Goal: Browse casually: Explore the website without a specific task or goal

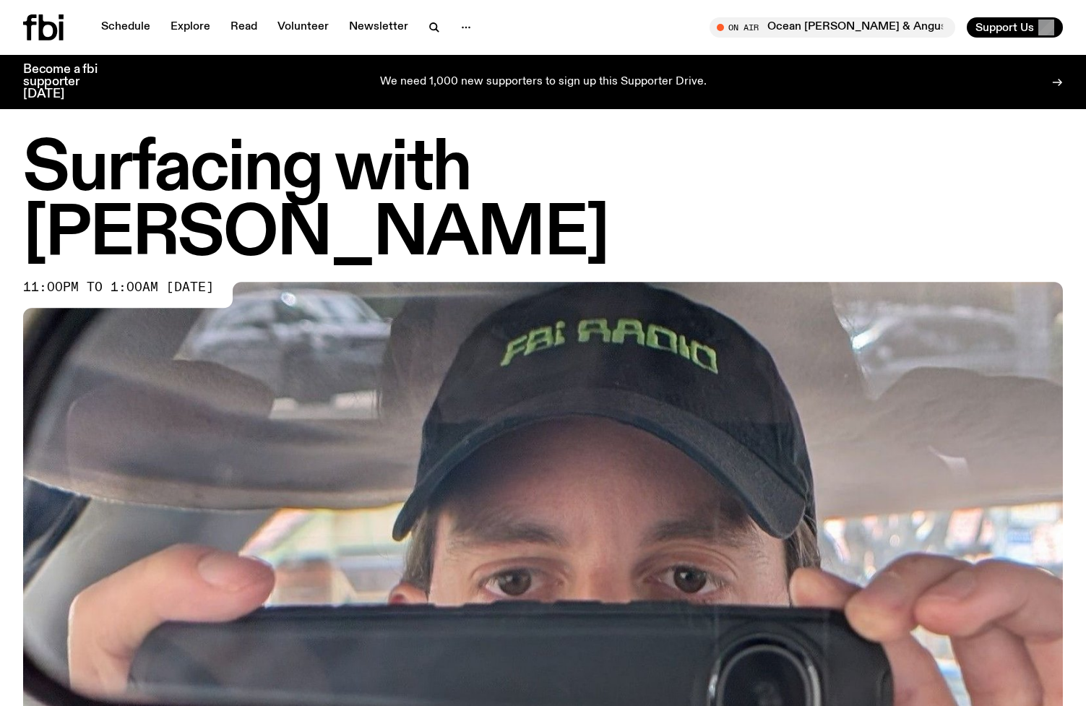
click at [47, 30] on icon at bounding box center [43, 27] width 40 height 26
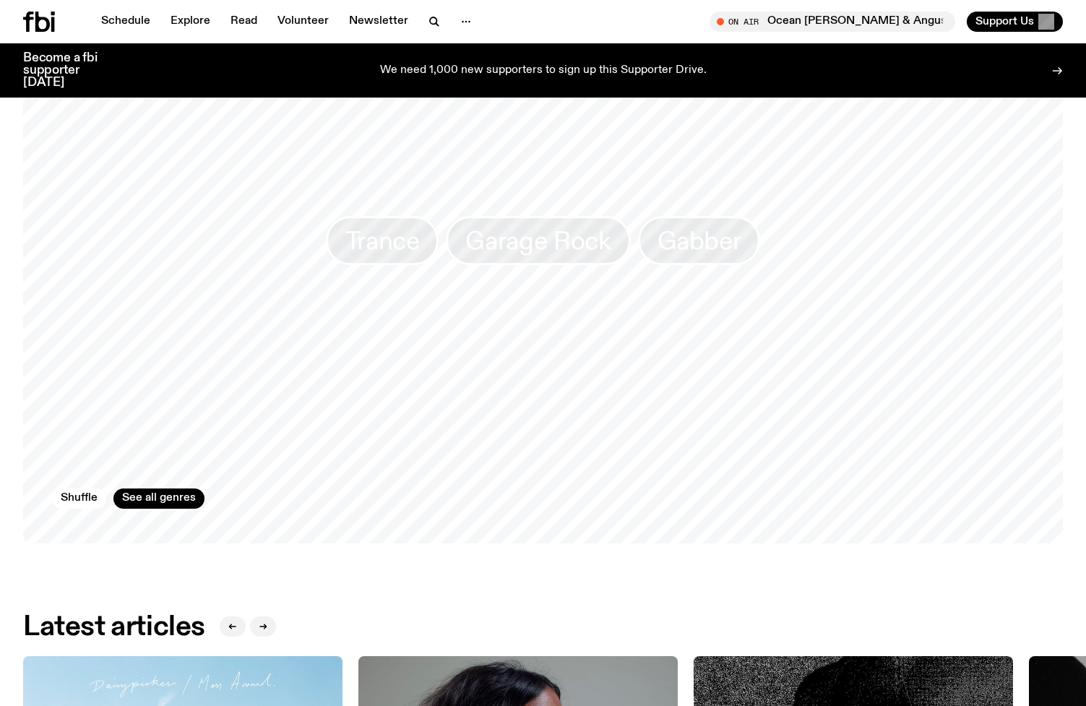
scroll to position [1284, 0]
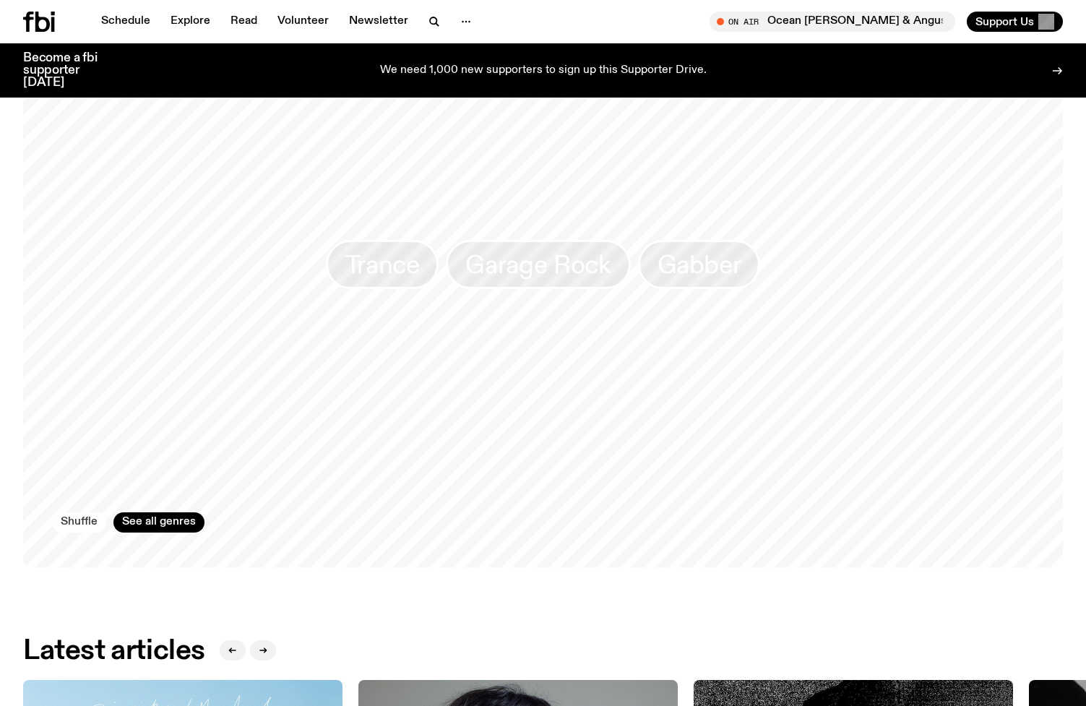
click at [69, 523] on button "Shuffle" at bounding box center [79, 522] width 54 height 20
click at [72, 523] on button "Shuffle" at bounding box center [79, 522] width 54 height 20
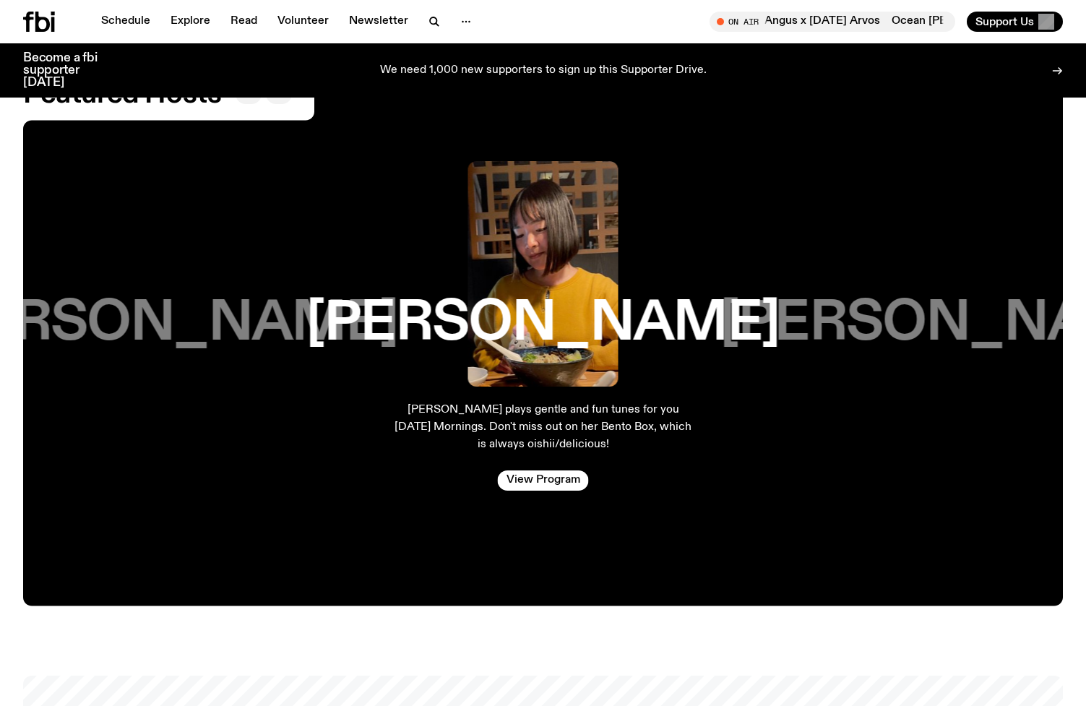
scroll to position [2319, 0]
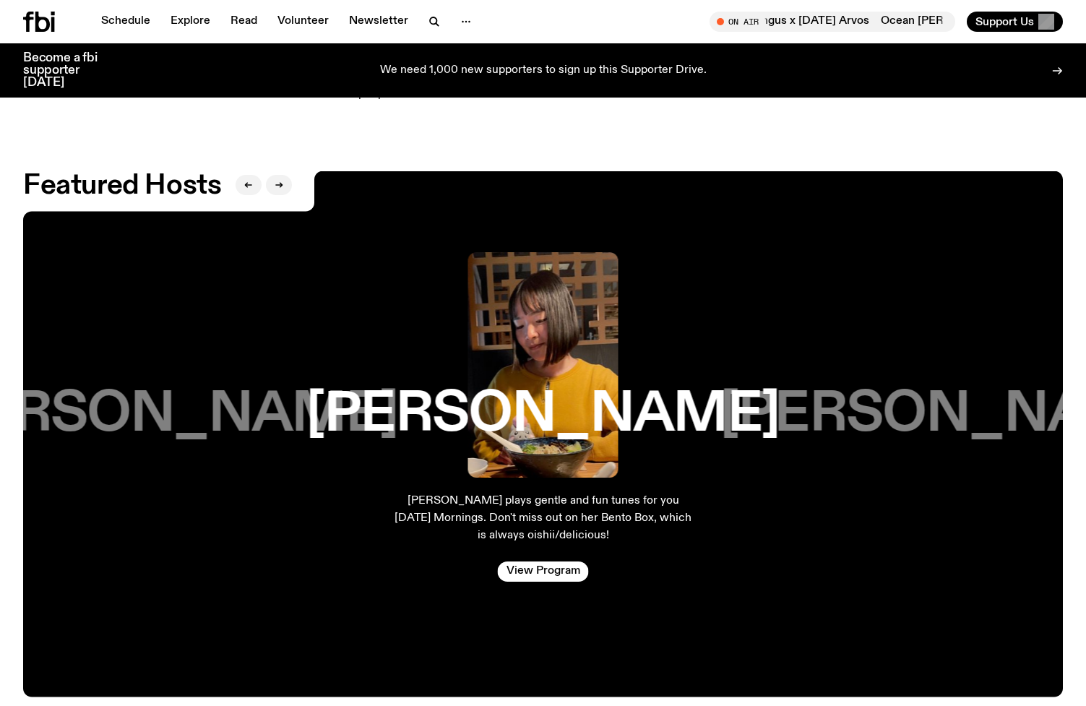
click at [145, 389] on h3 "[PERSON_NAME]" at bounding box center [161, 414] width 473 height 55
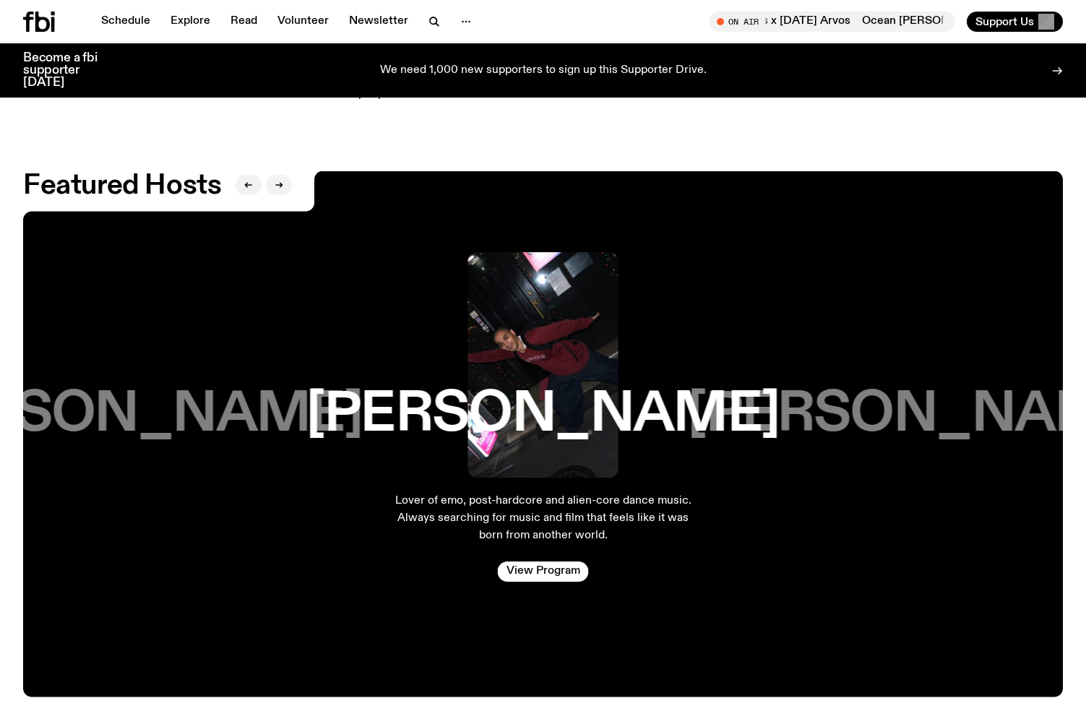
click at [222, 395] on h3 "[PERSON_NAME]" at bounding box center [125, 414] width 473 height 55
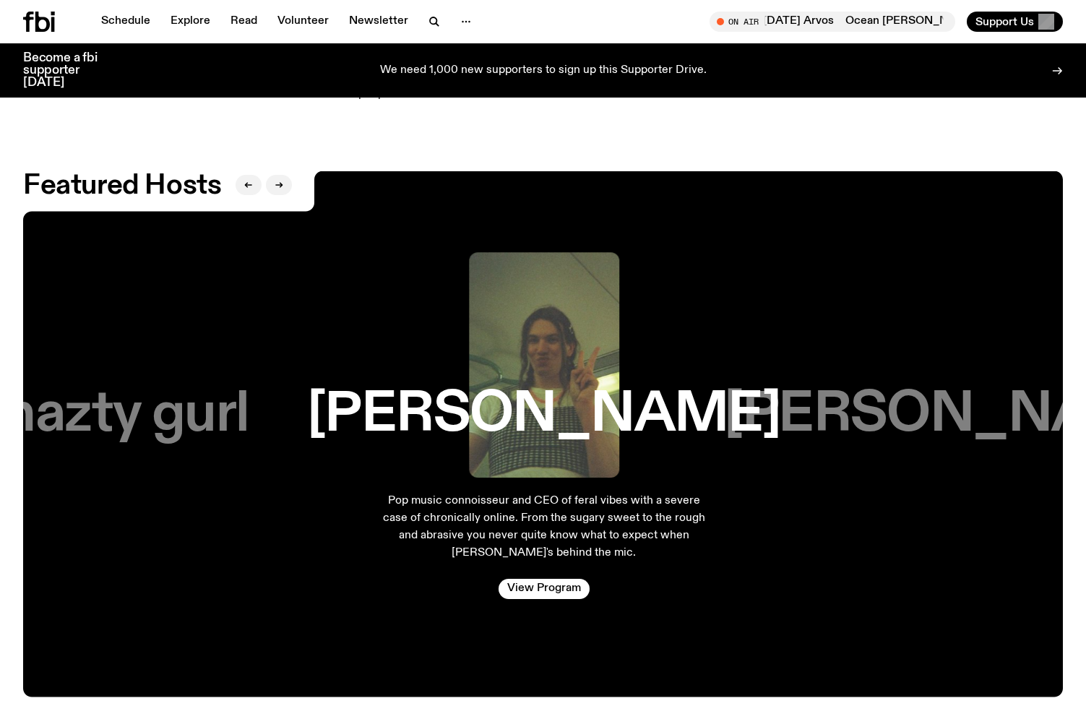
click at [200, 405] on h3 "nazty gurl" at bounding box center [126, 414] width 245 height 55
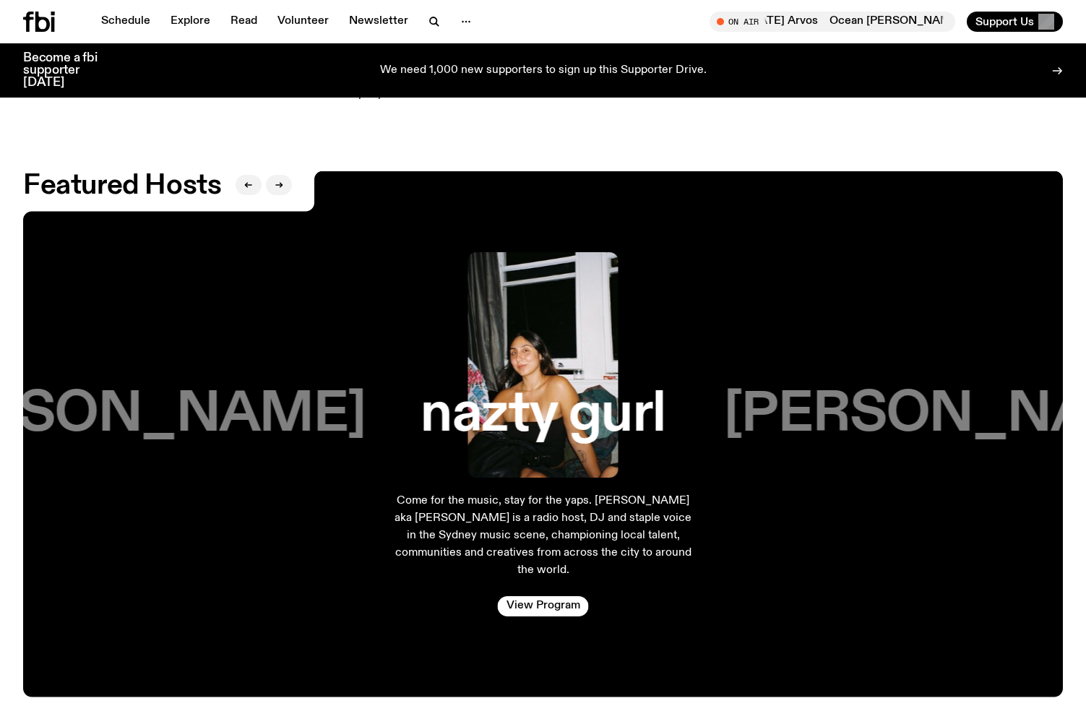
click at [217, 406] on h3 "[PERSON_NAME]" at bounding box center [128, 414] width 473 height 55
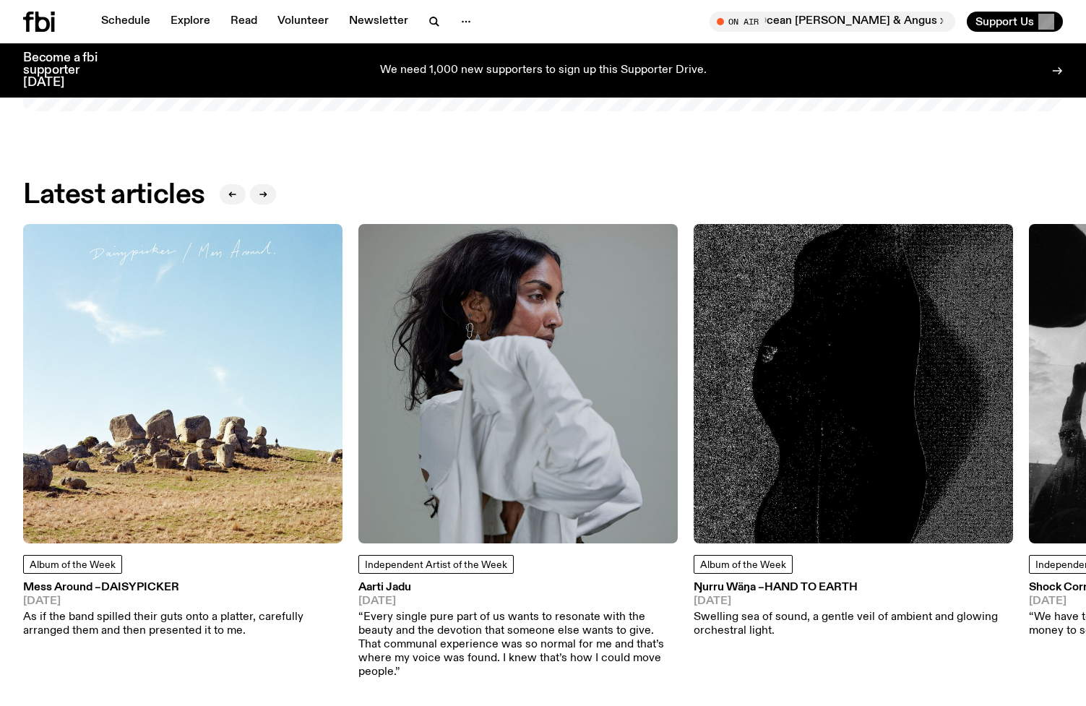
scroll to position [1755, 0]
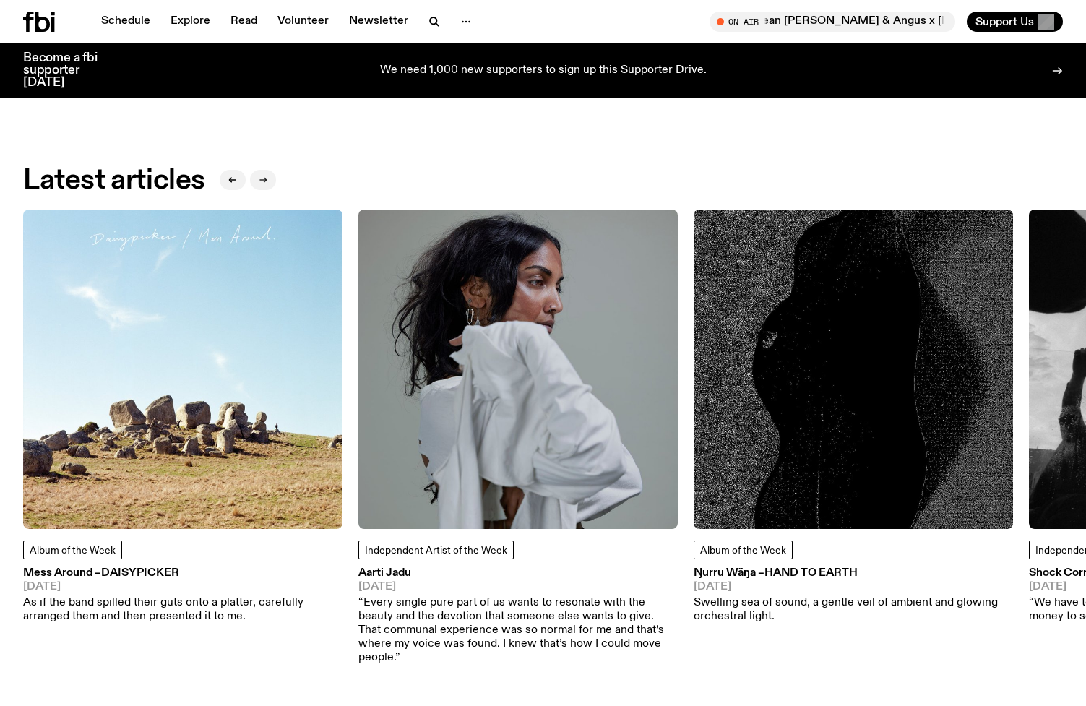
click at [269, 176] on button "button" at bounding box center [263, 180] width 26 height 20
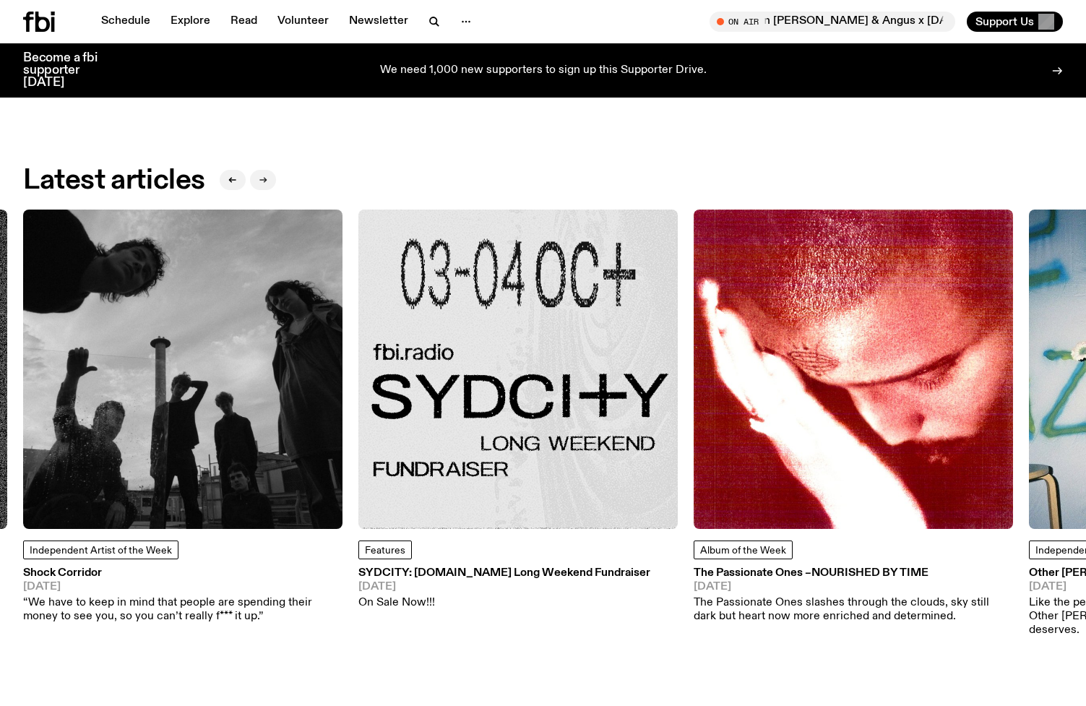
click at [269, 176] on button "button" at bounding box center [263, 180] width 26 height 20
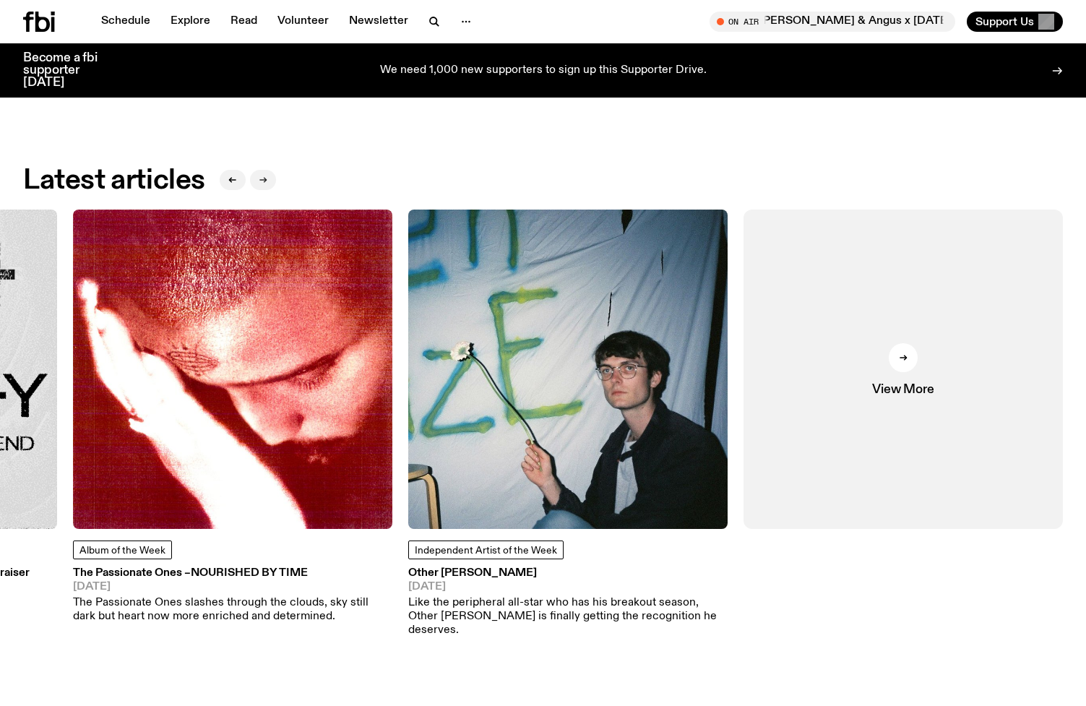
click at [269, 176] on button "button" at bounding box center [263, 180] width 26 height 20
click at [231, 176] on icon "button" at bounding box center [232, 180] width 9 height 9
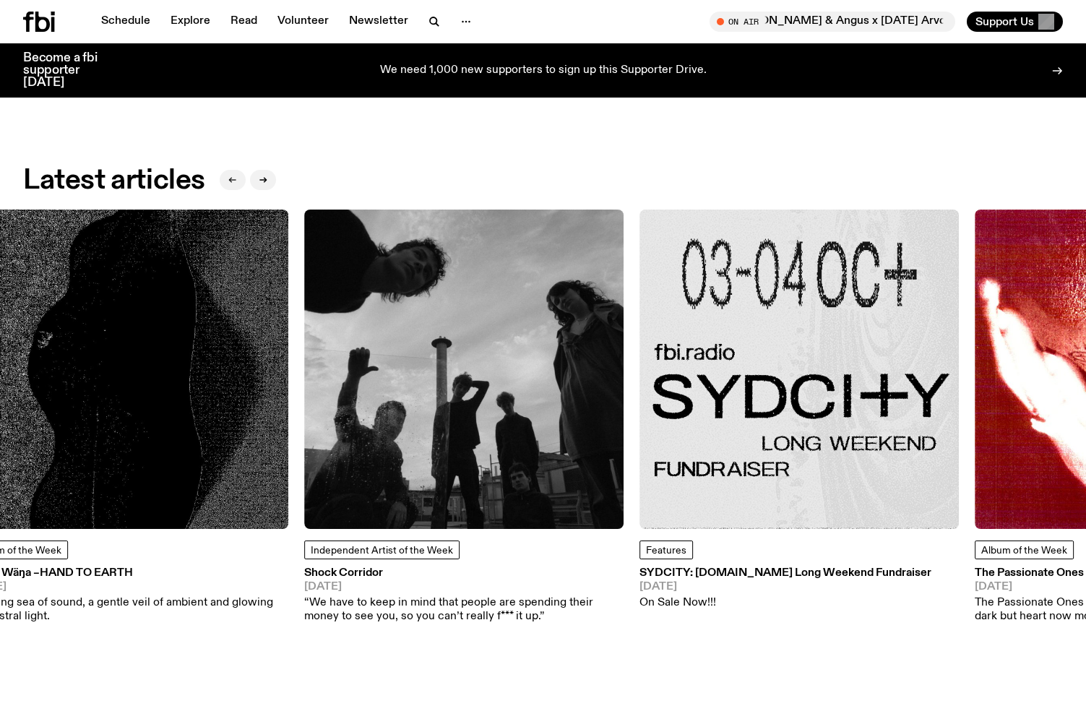
click at [231, 176] on icon "button" at bounding box center [232, 180] width 9 height 9
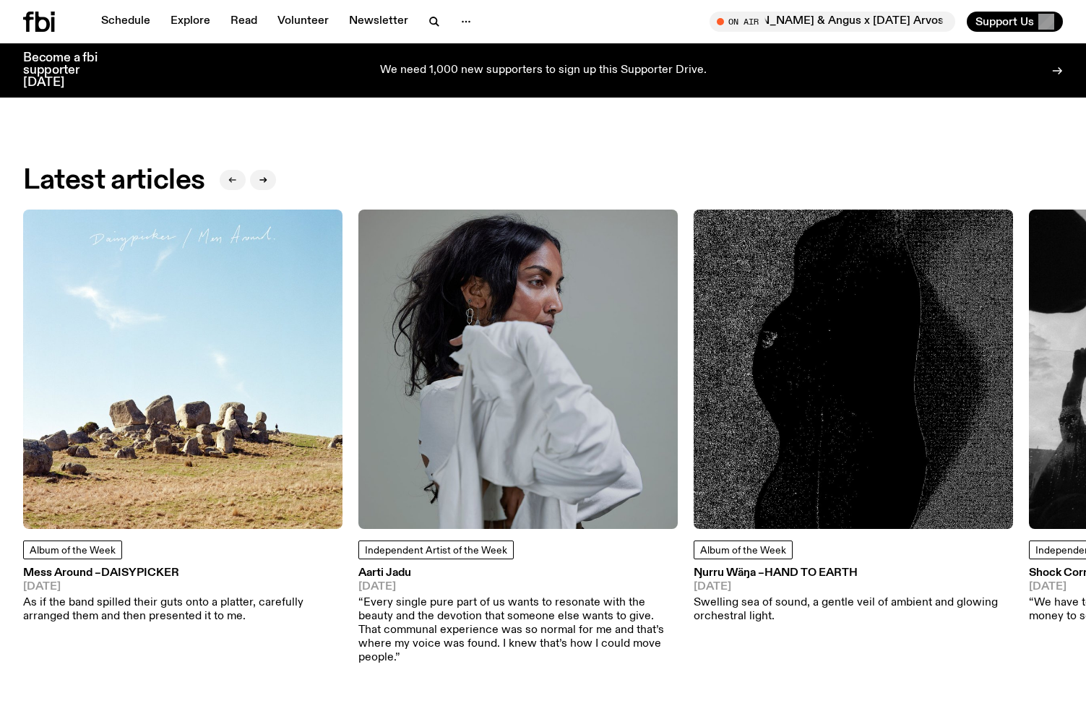
click at [231, 176] on icon "button" at bounding box center [232, 180] width 9 height 9
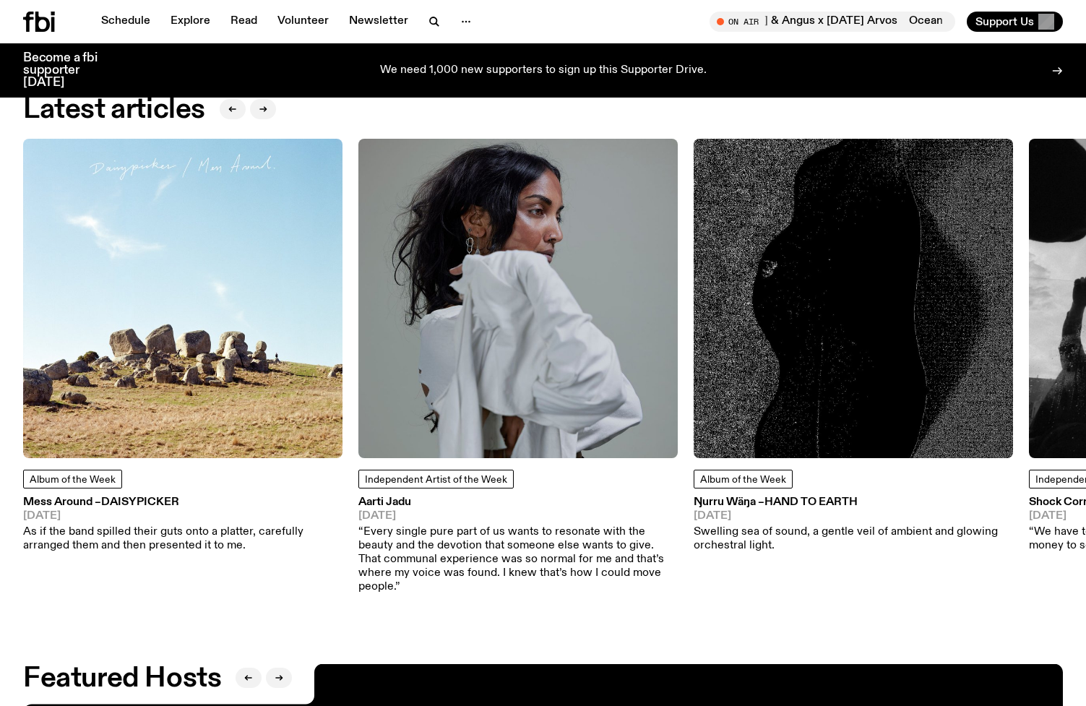
scroll to position [1822, 0]
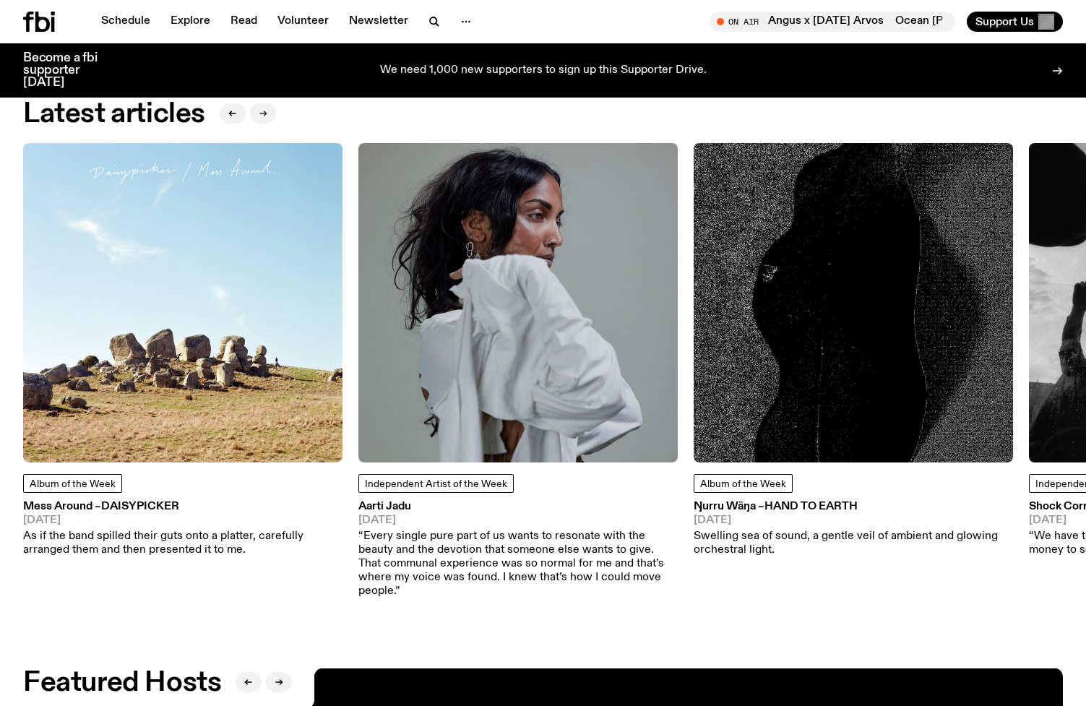
click at [267, 119] on button "button" at bounding box center [263, 113] width 26 height 20
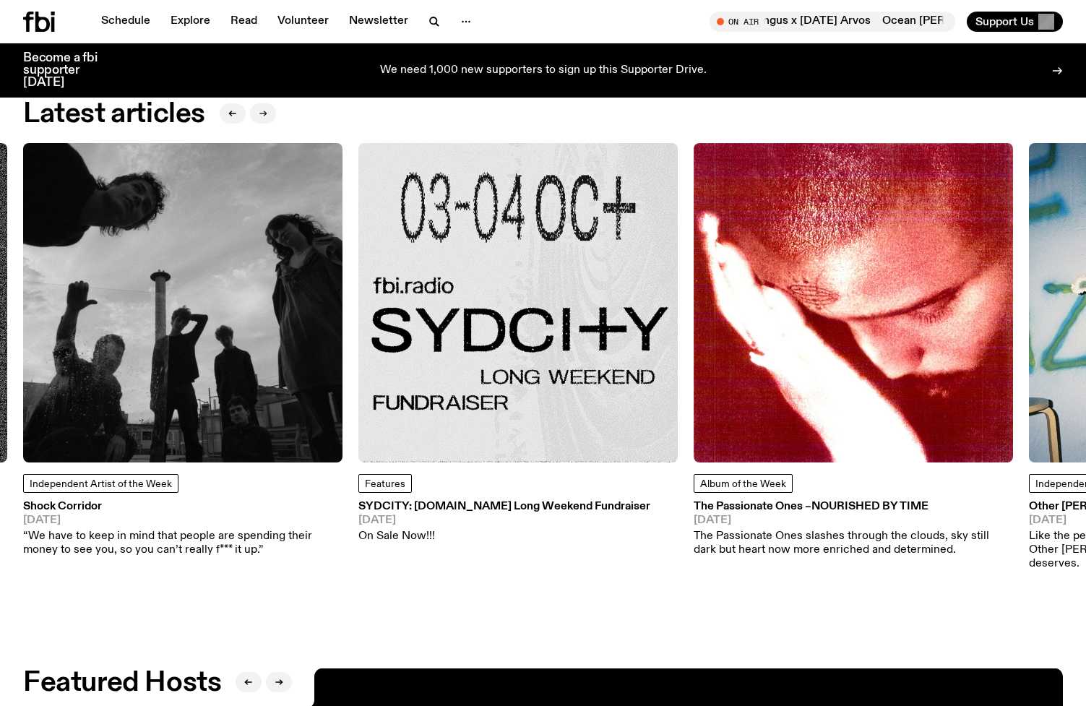
click at [267, 119] on button "button" at bounding box center [263, 113] width 26 height 20
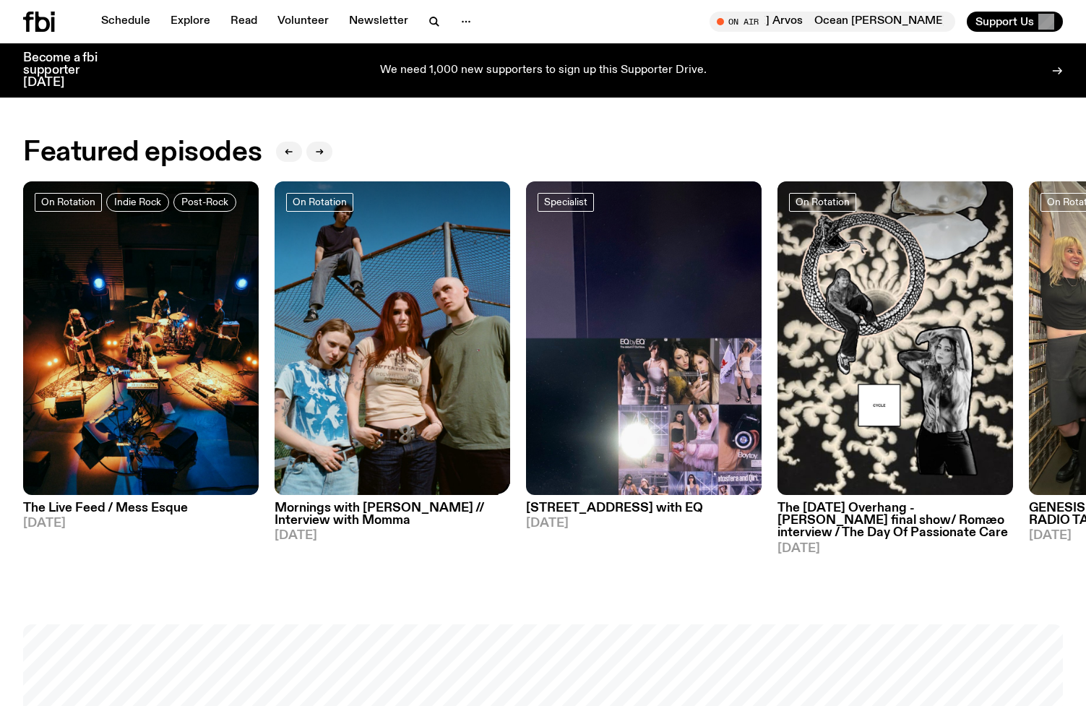
scroll to position [609, 0]
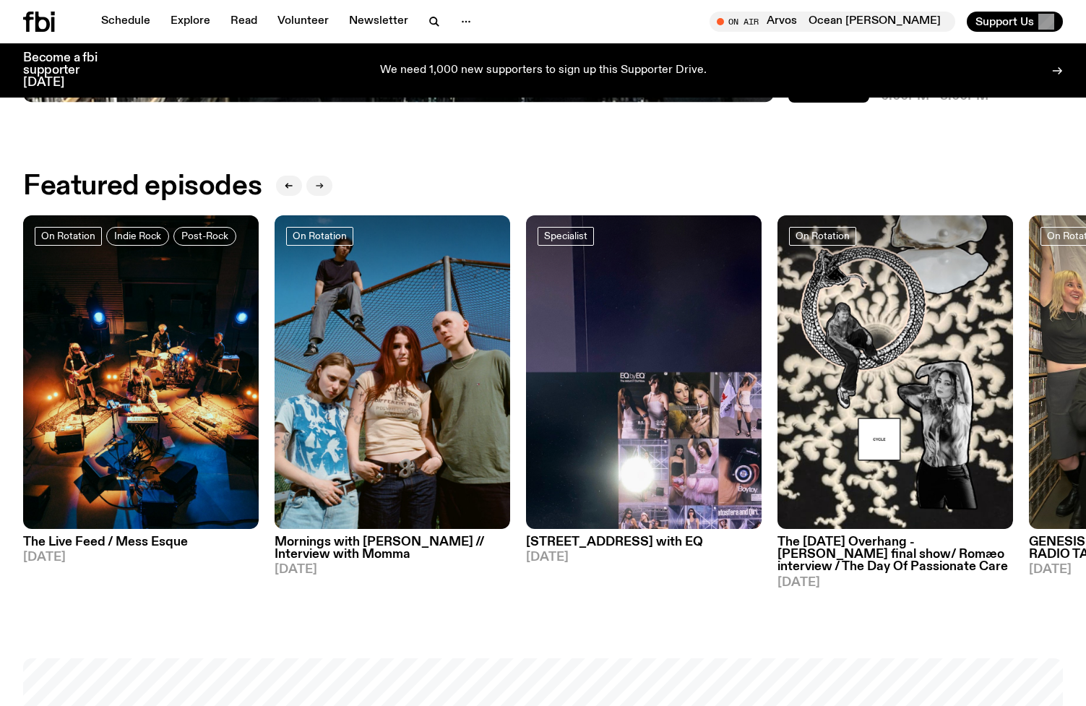
click at [322, 186] on icon "button" at bounding box center [319, 185] width 9 height 9
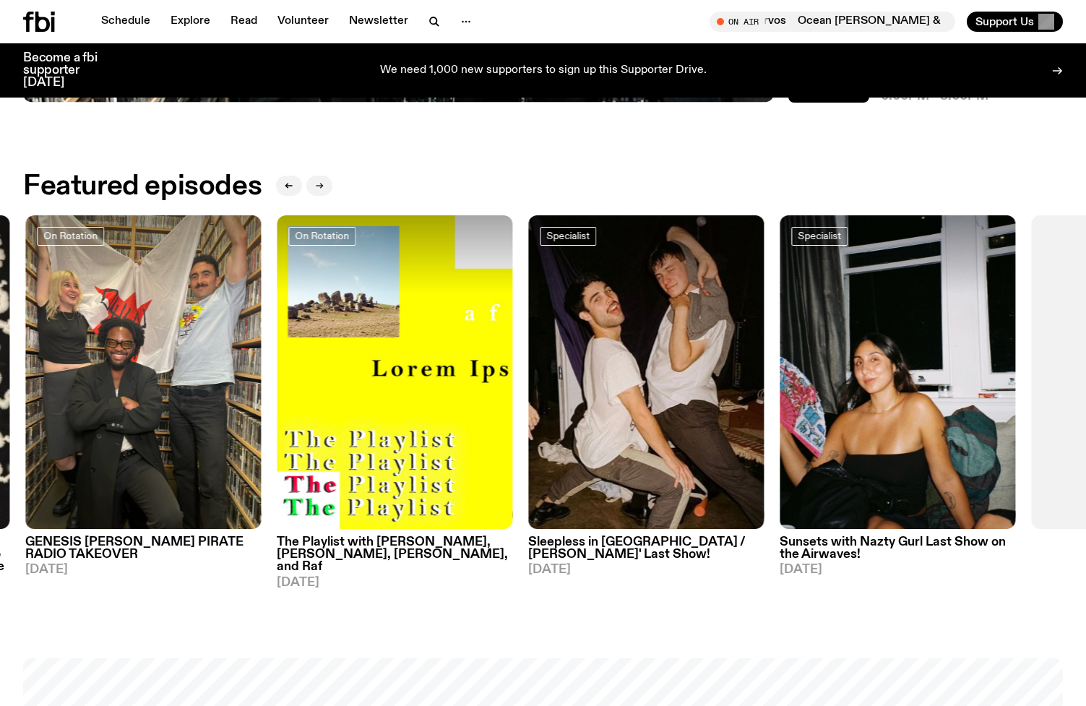
click at [327, 186] on button "button" at bounding box center [319, 186] width 26 height 20
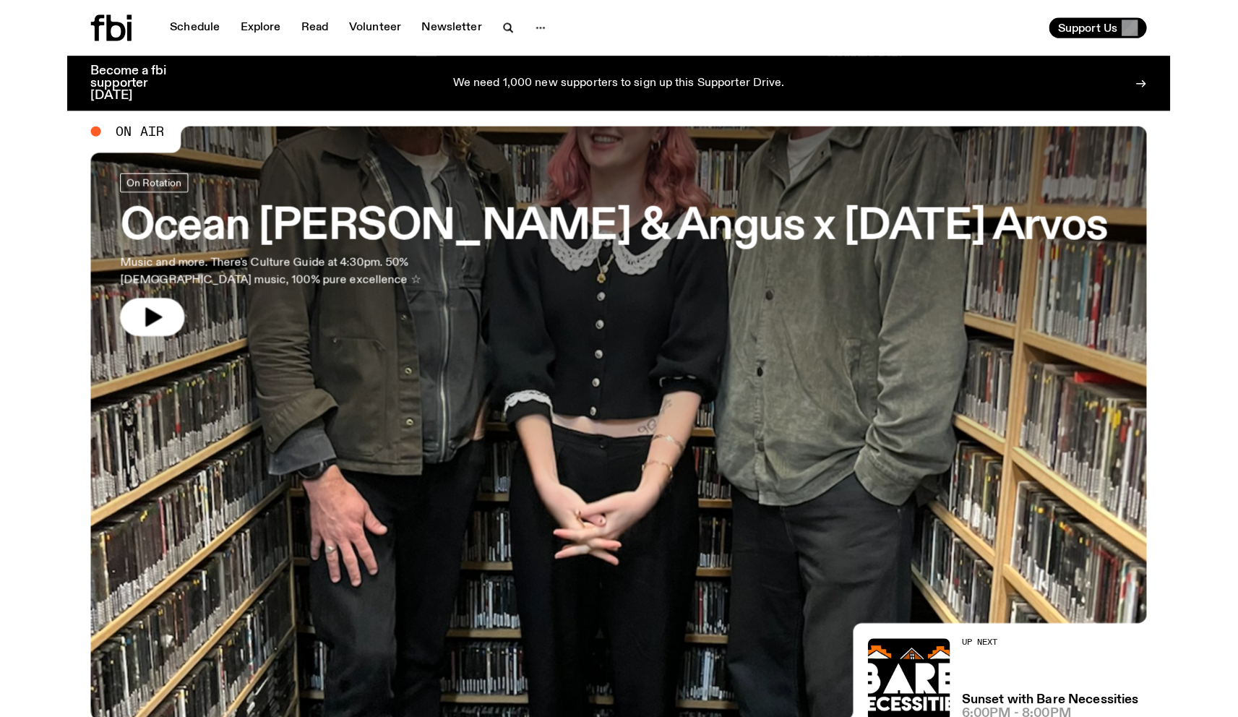
scroll to position [0, 0]
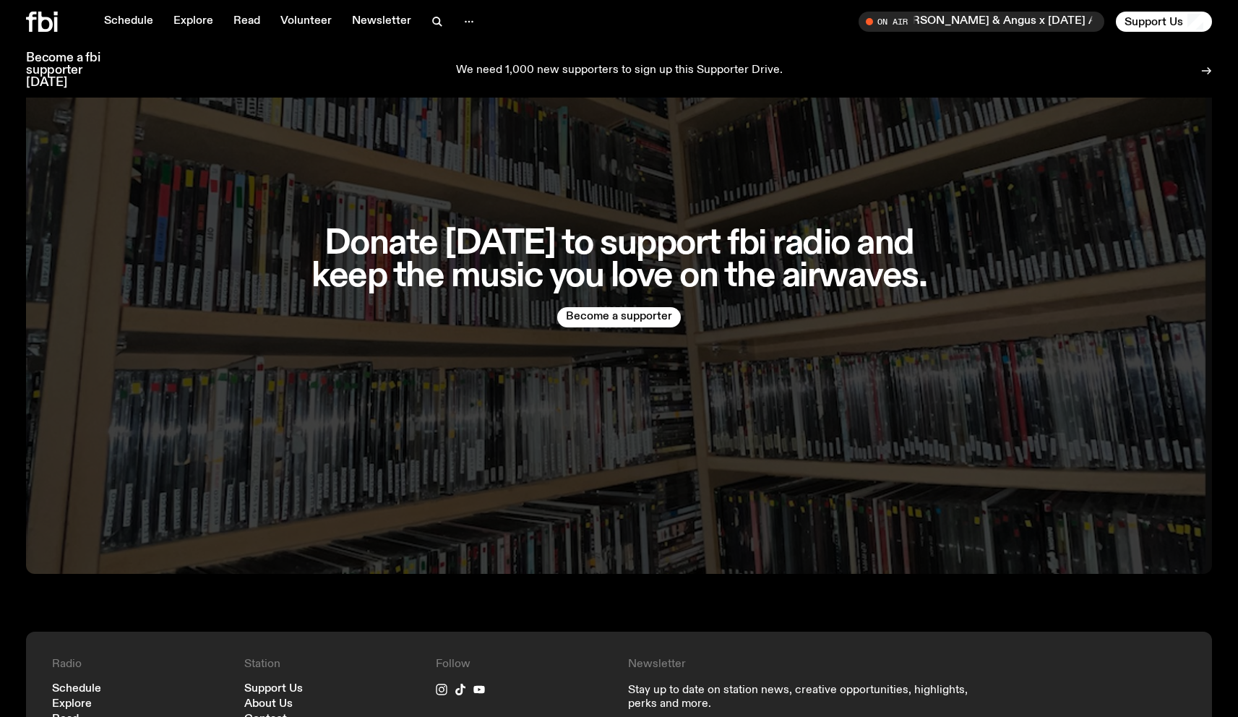
scroll to position [3124, 0]
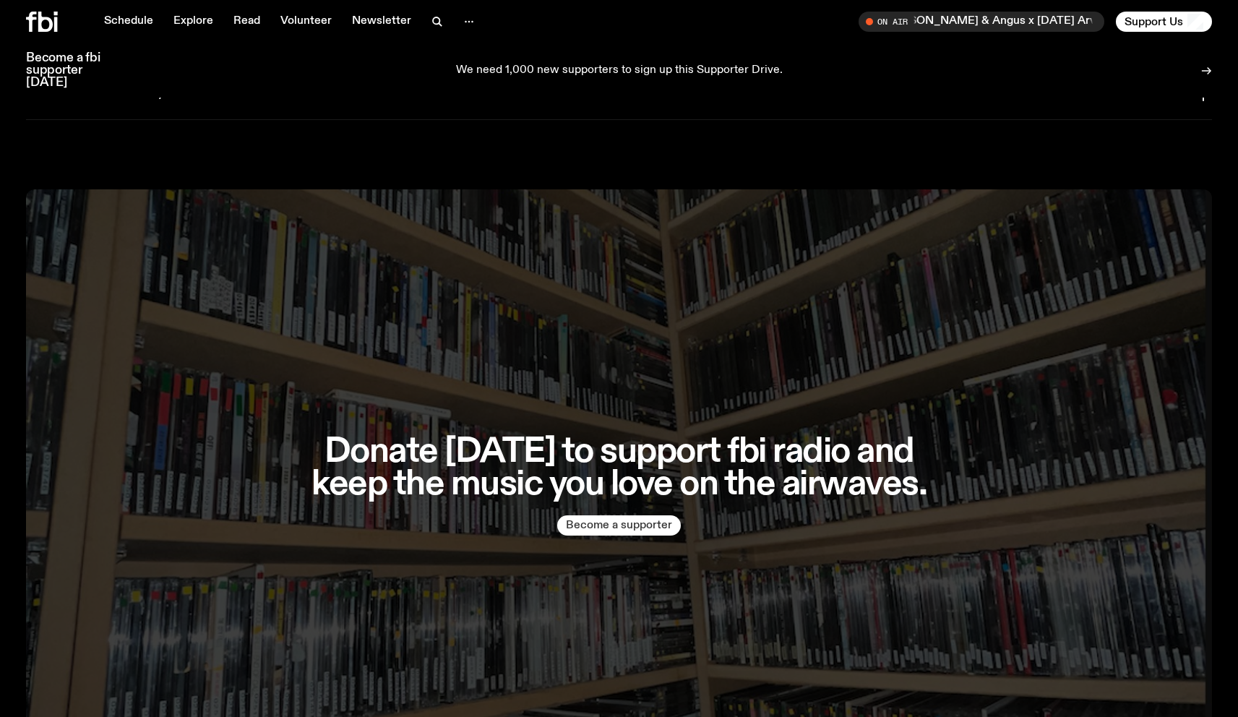
click at [609, 515] on button "Become a supporter" at bounding box center [619, 525] width 124 height 20
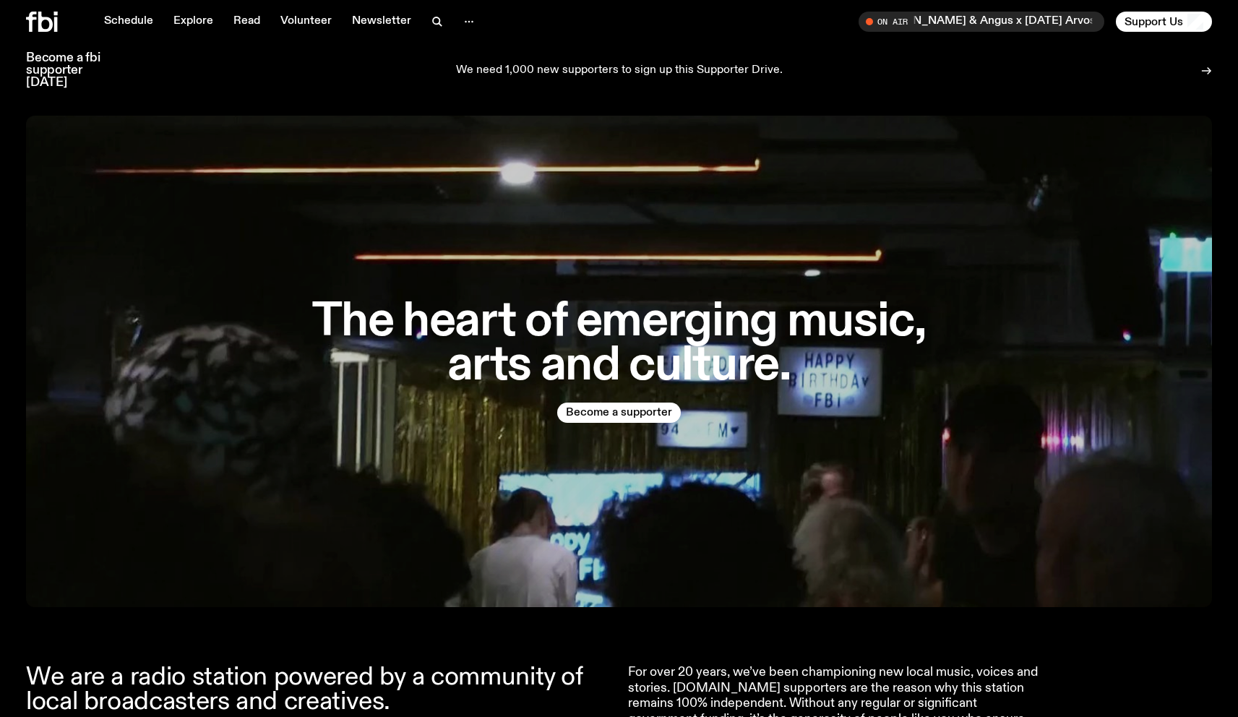
scroll to position [0, 0]
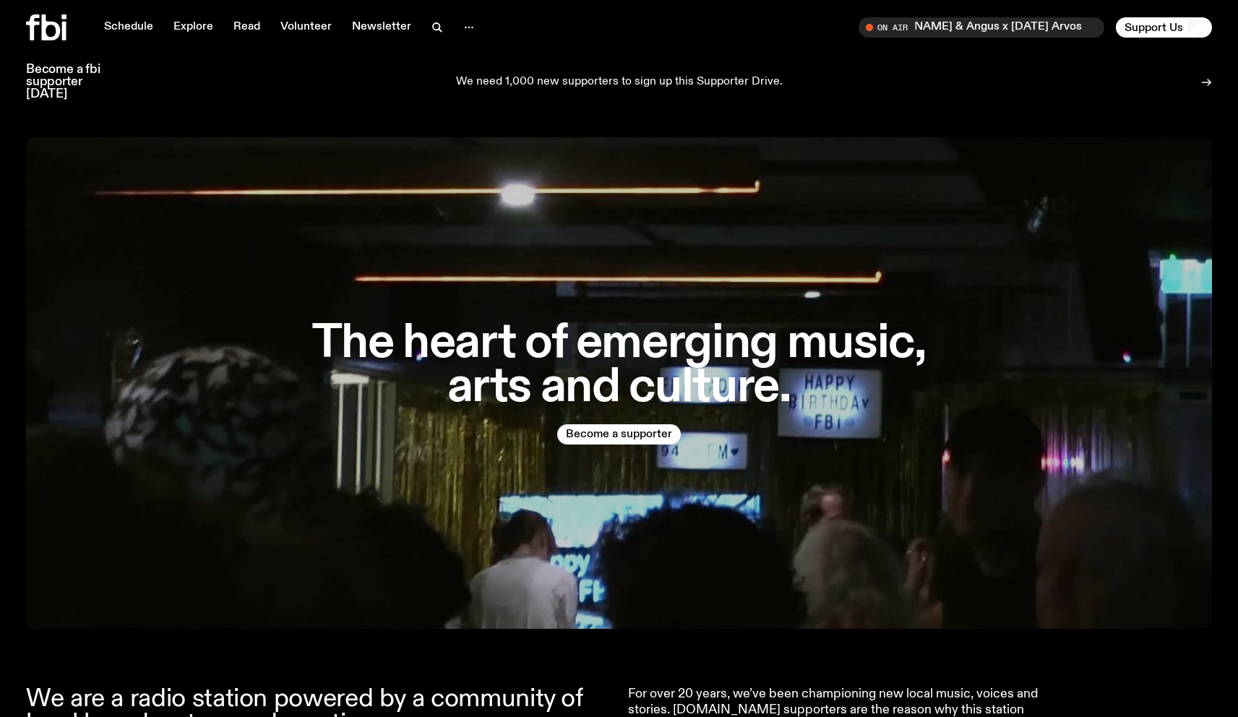
click at [65, 27] on icon at bounding box center [64, 31] width 4 height 19
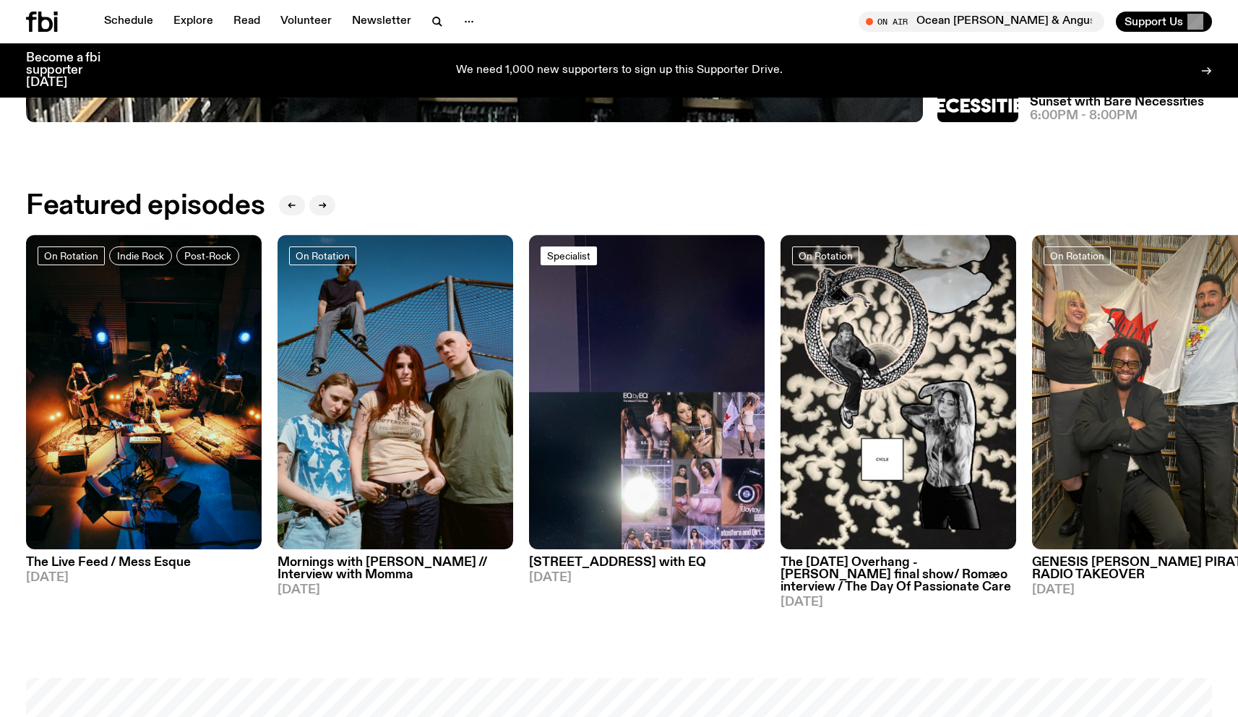
scroll to position [742, 0]
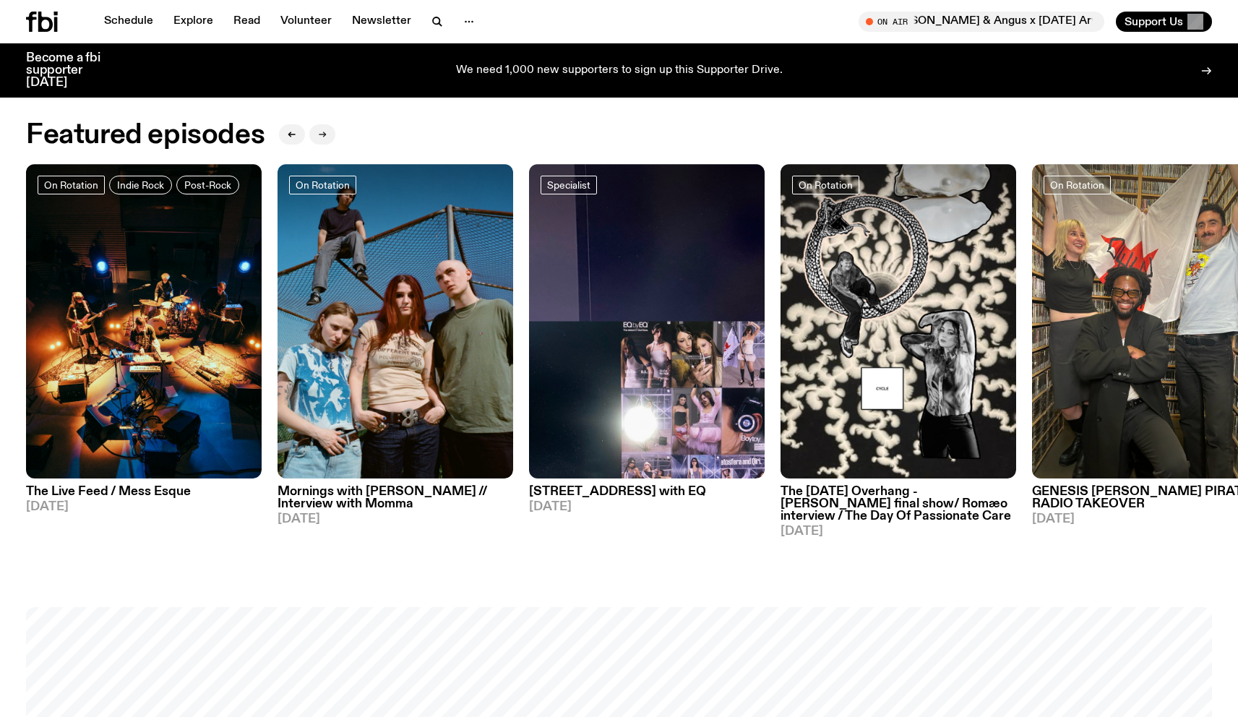
click at [324, 135] on icon "button" at bounding box center [324, 134] width 2 height 5
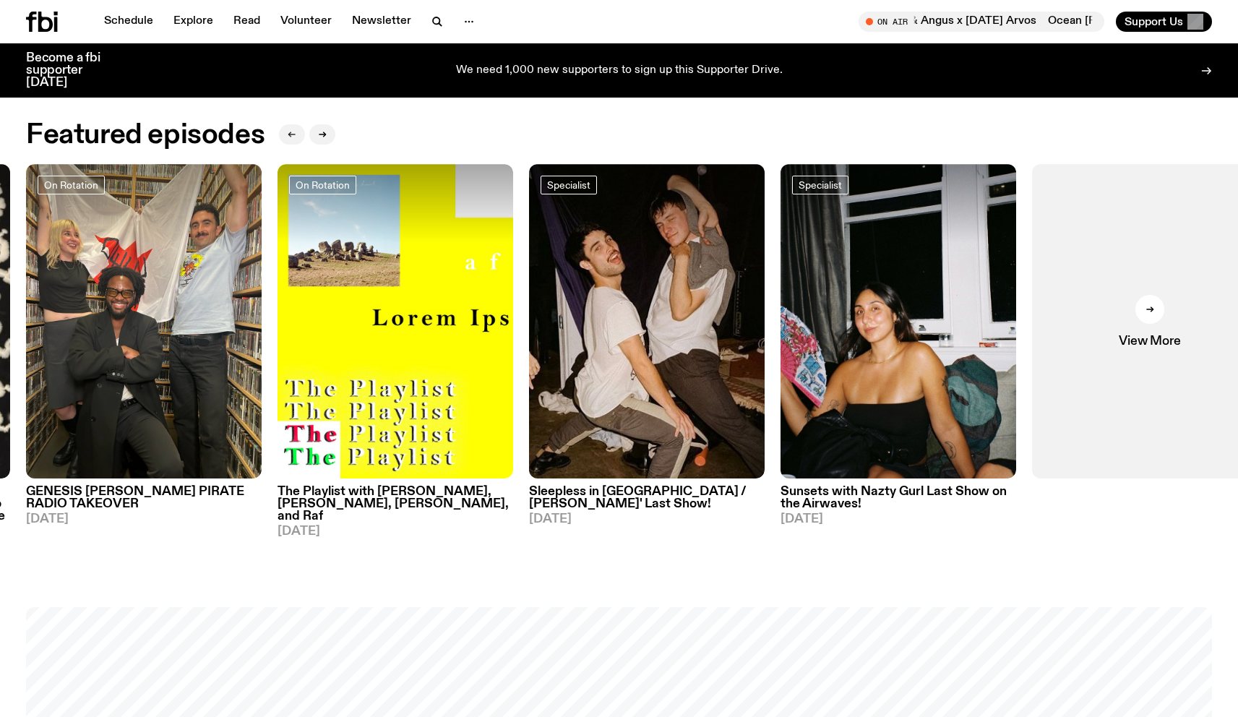
click at [289, 140] on button "button" at bounding box center [292, 134] width 26 height 20
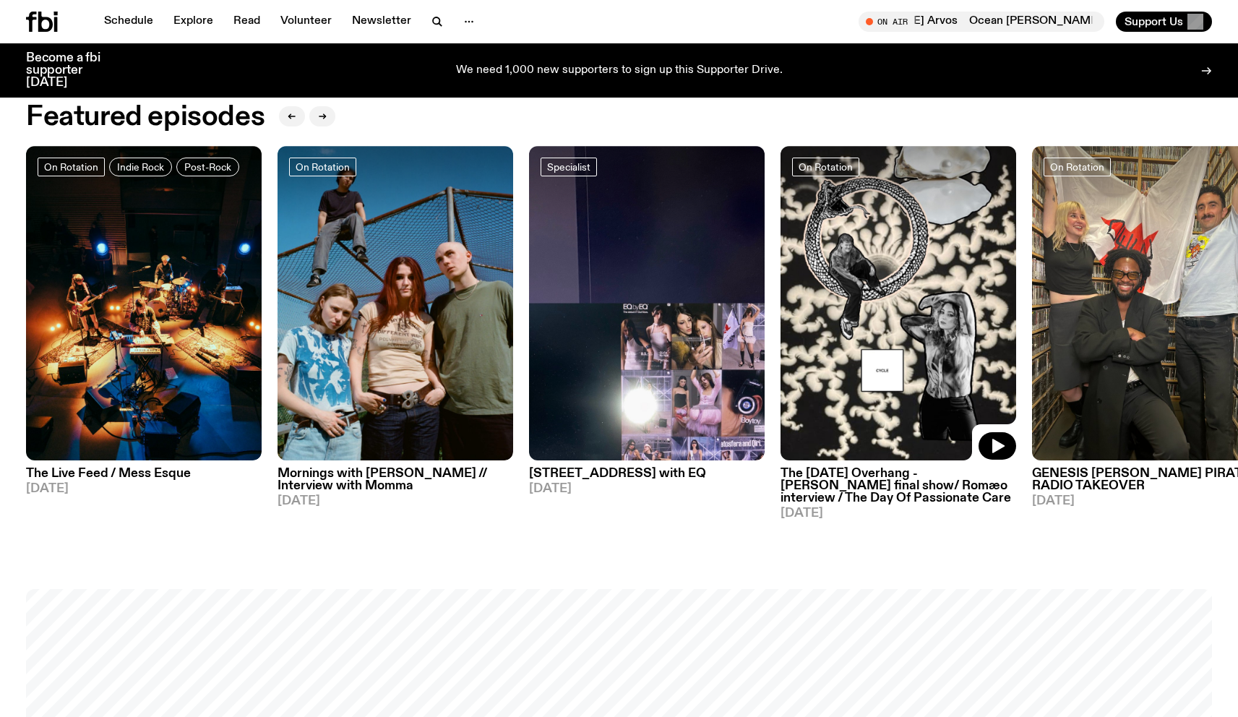
scroll to position [761, 0]
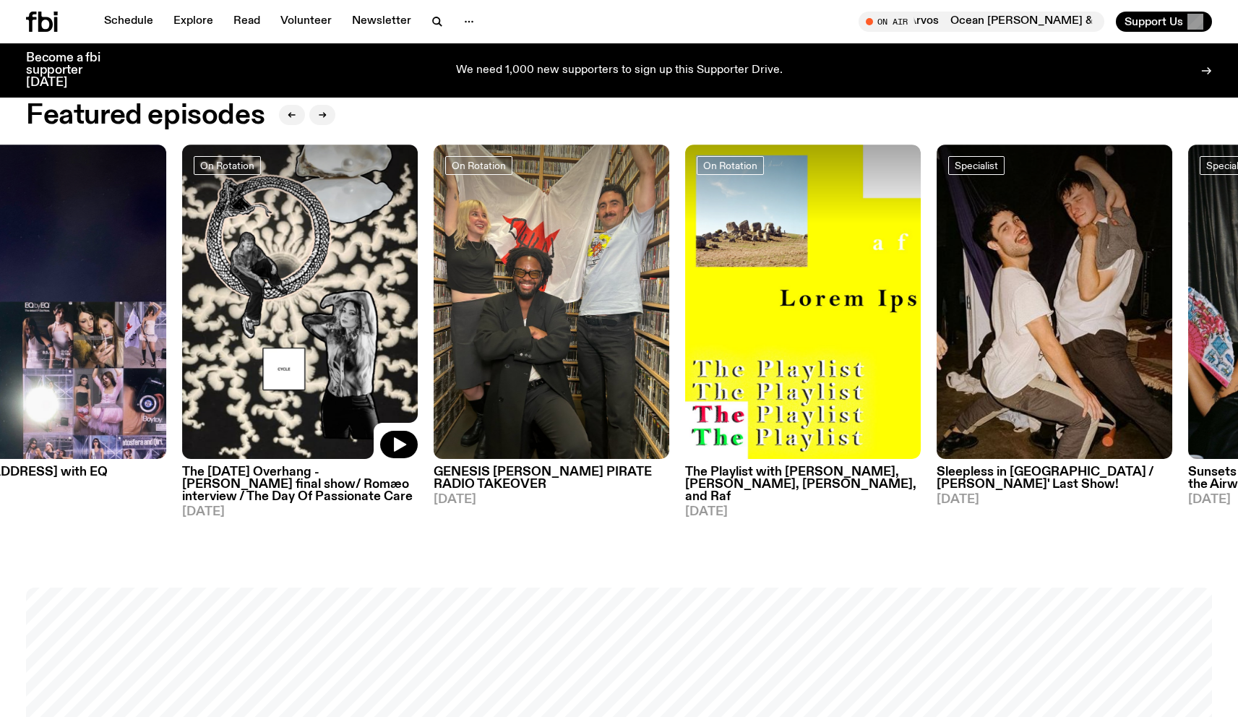
drag, startPoint x: 872, startPoint y: 278, endPoint x: 270, endPoint y: 267, distance: 602.9
click at [273, 269] on img at bounding box center [300, 302] width 236 height 314
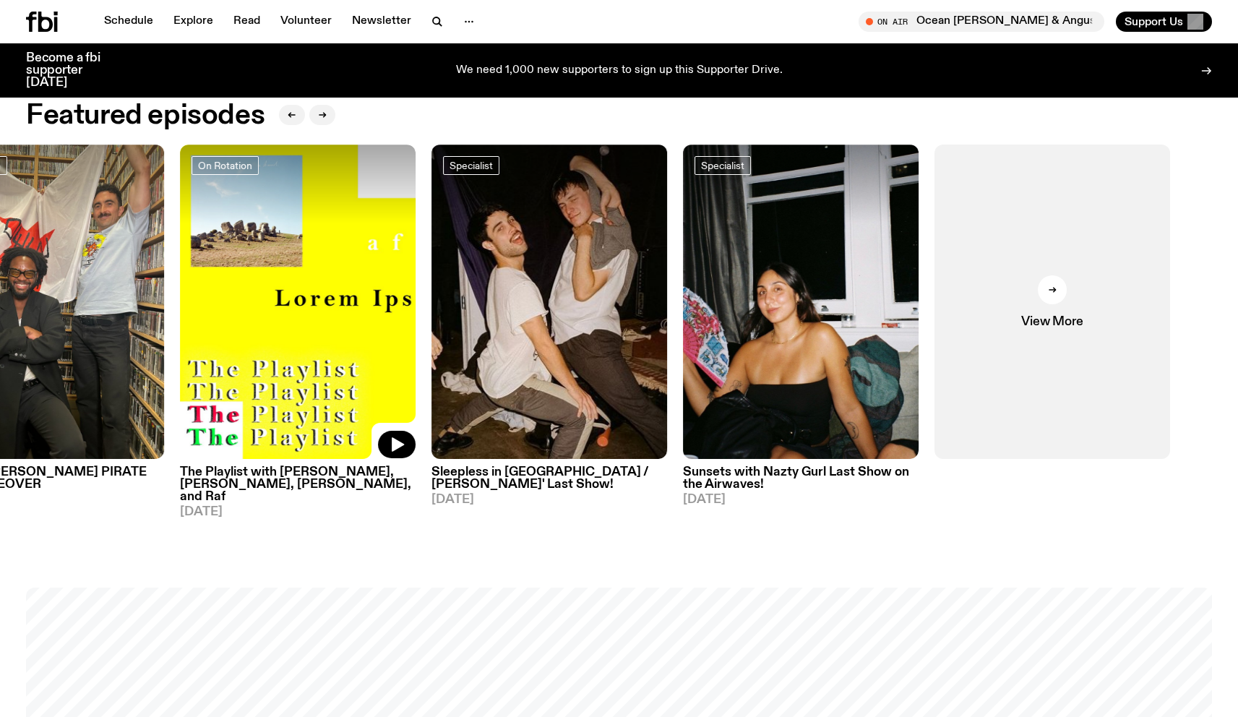
drag, startPoint x: 760, startPoint y: 260, endPoint x: 412, endPoint y: 258, distance: 348.4
click at [412, 258] on img at bounding box center [298, 302] width 236 height 314
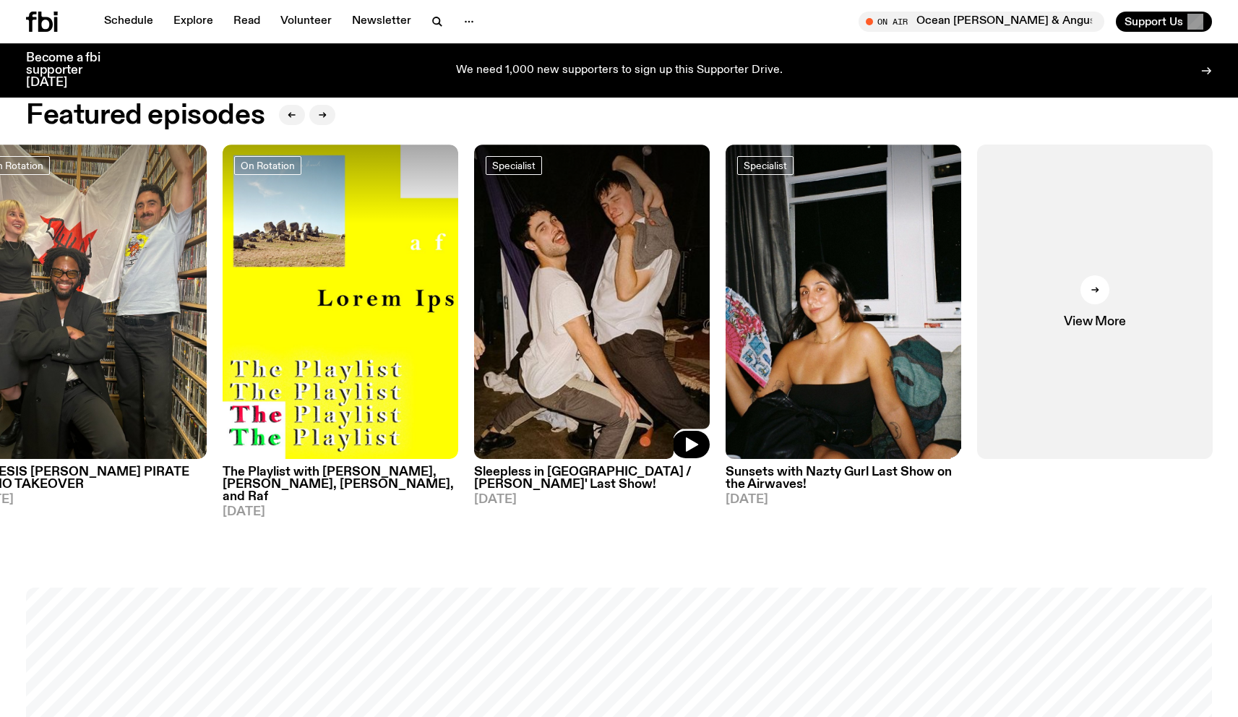
drag, startPoint x: 510, startPoint y: 263, endPoint x: 1051, endPoint y: 257, distance: 541.4
click at [710, 257] on img at bounding box center [592, 302] width 236 height 314
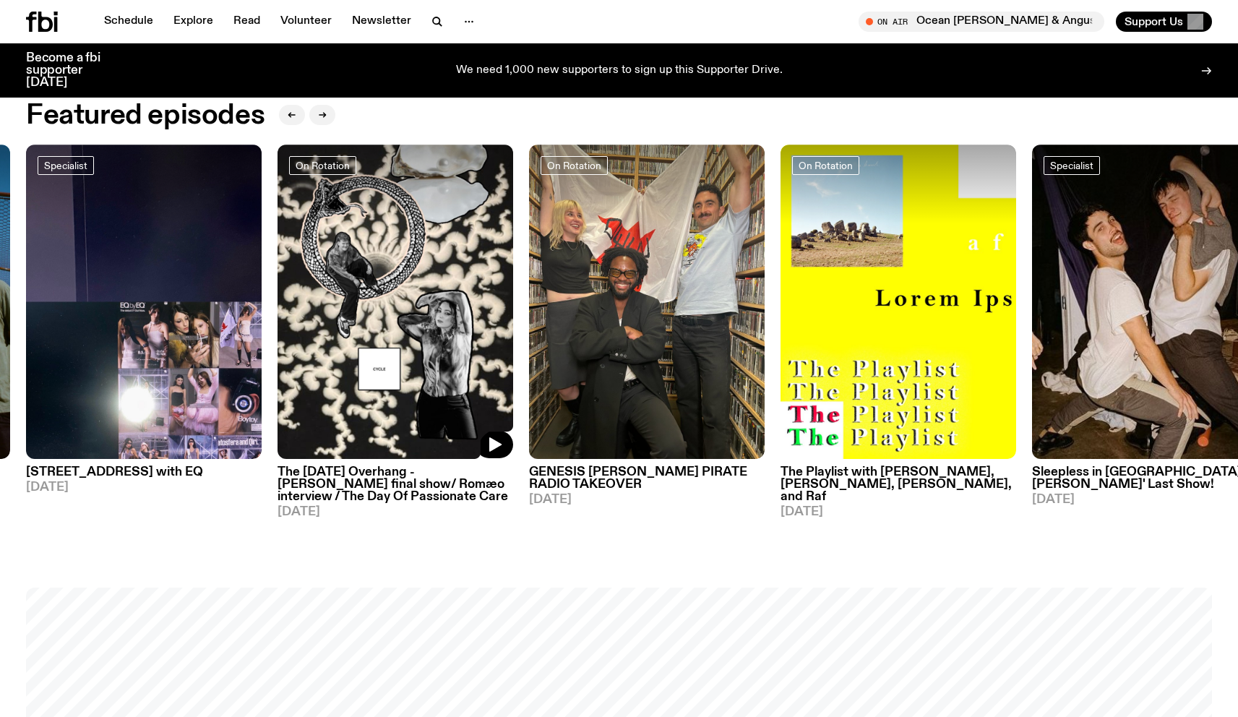
drag, startPoint x: 481, startPoint y: 252, endPoint x: 898, endPoint y: 233, distance: 417.5
click at [513, 233] on img at bounding box center [396, 302] width 236 height 314
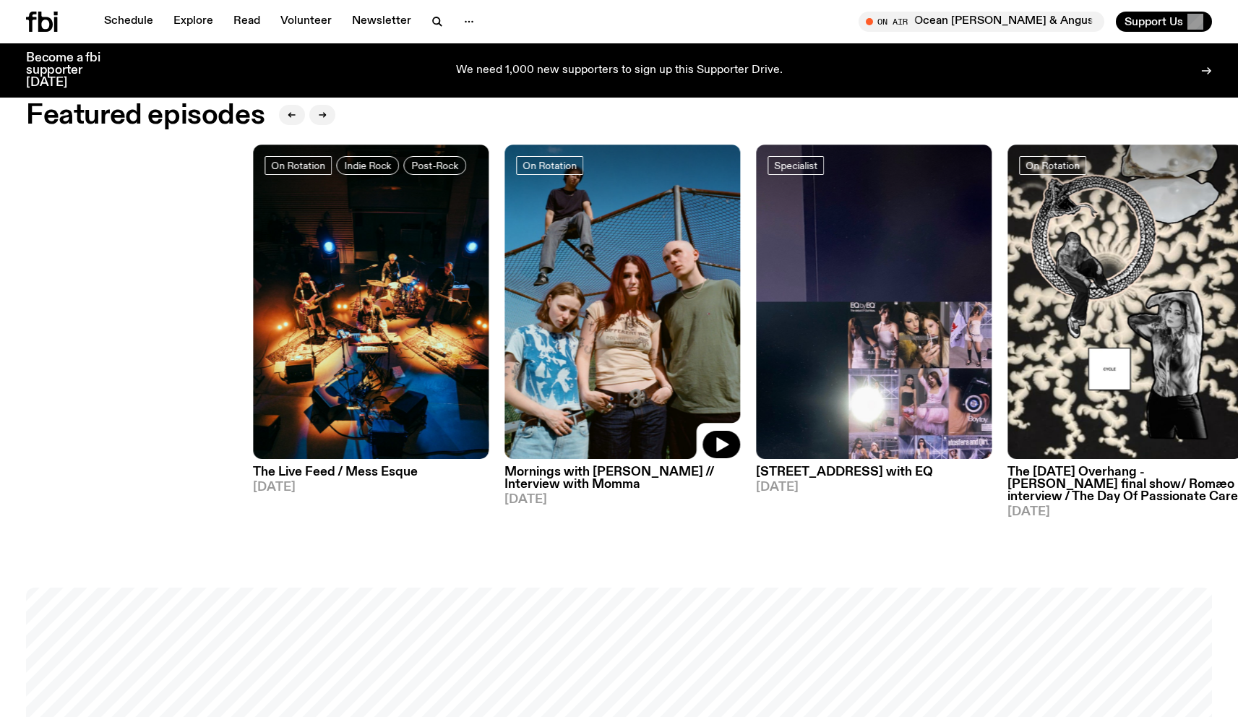
drag, startPoint x: 325, startPoint y: 240, endPoint x: 854, endPoint y: 227, distance: 529.3
click at [854, 227] on div "On Rotation Indie Rock Post-Rock The Live Feed / Mess Esque [DATE] On Rotation …" at bounding box center [619, 332] width 1186 height 374
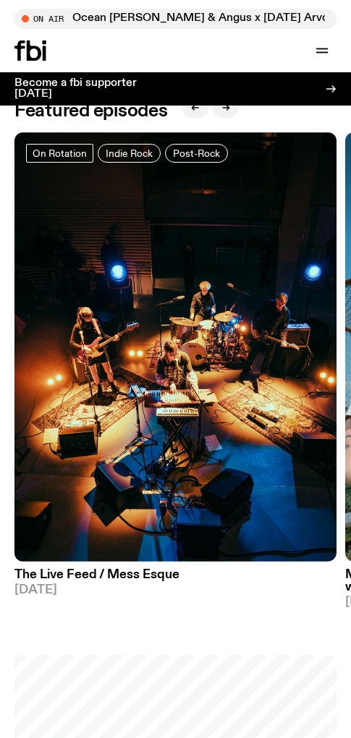
scroll to position [543, 0]
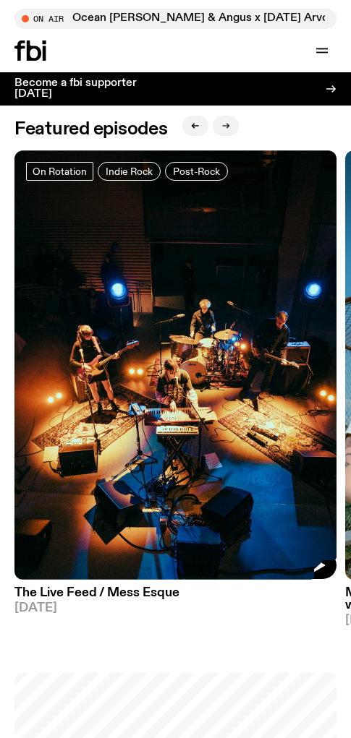
click at [222, 129] on button "button" at bounding box center [226, 126] width 26 height 20
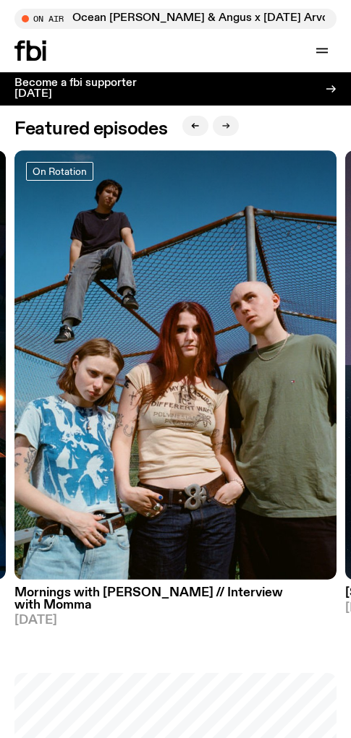
click at [228, 128] on icon "button" at bounding box center [227, 126] width 2 height 5
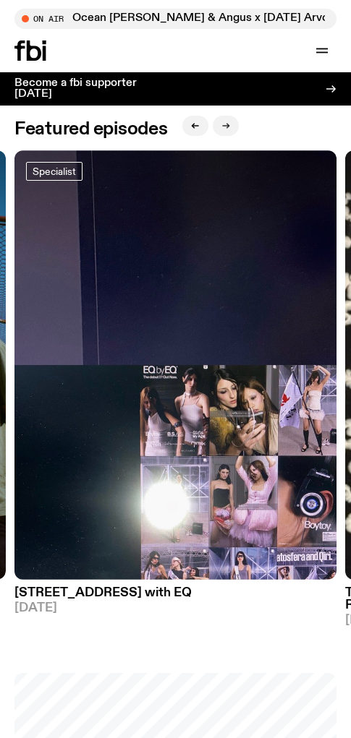
click at [228, 128] on icon "button" at bounding box center [225, 125] width 9 height 9
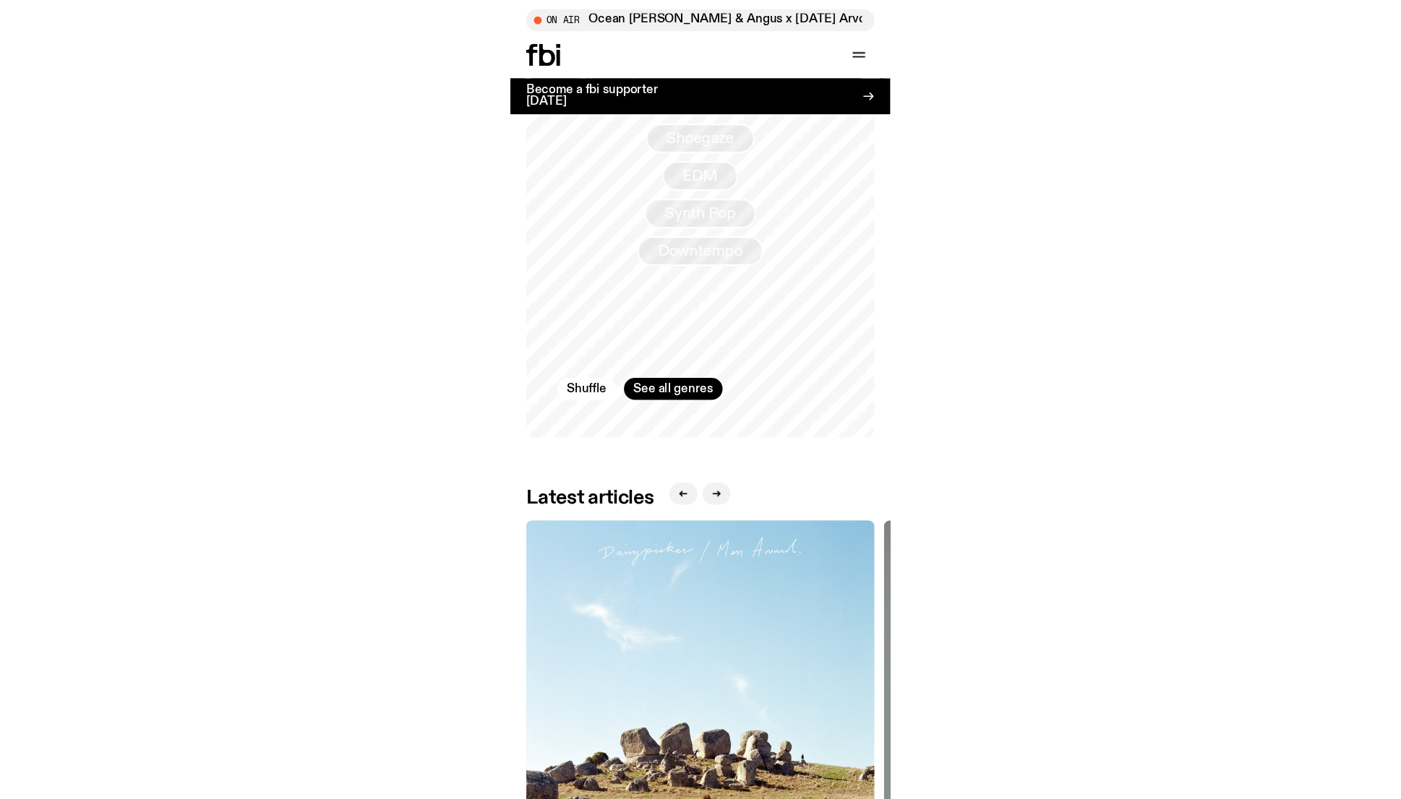
scroll to position [0, 0]
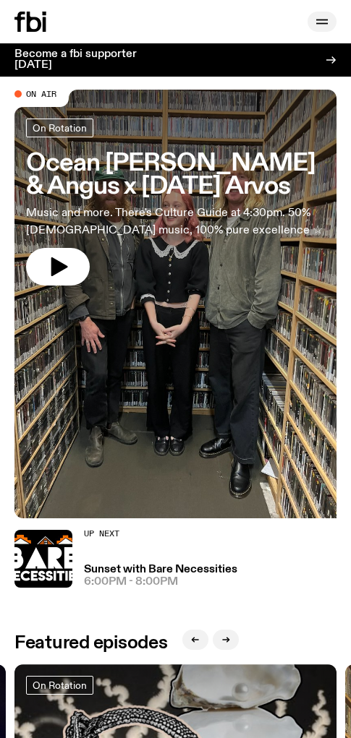
click at [322, 20] on icon "button" at bounding box center [321, 21] width 17 height 17
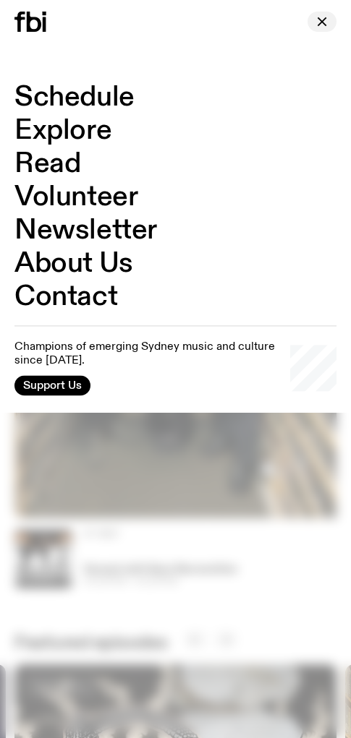
click at [323, 22] on icon "button" at bounding box center [321, 21] width 8 height 8
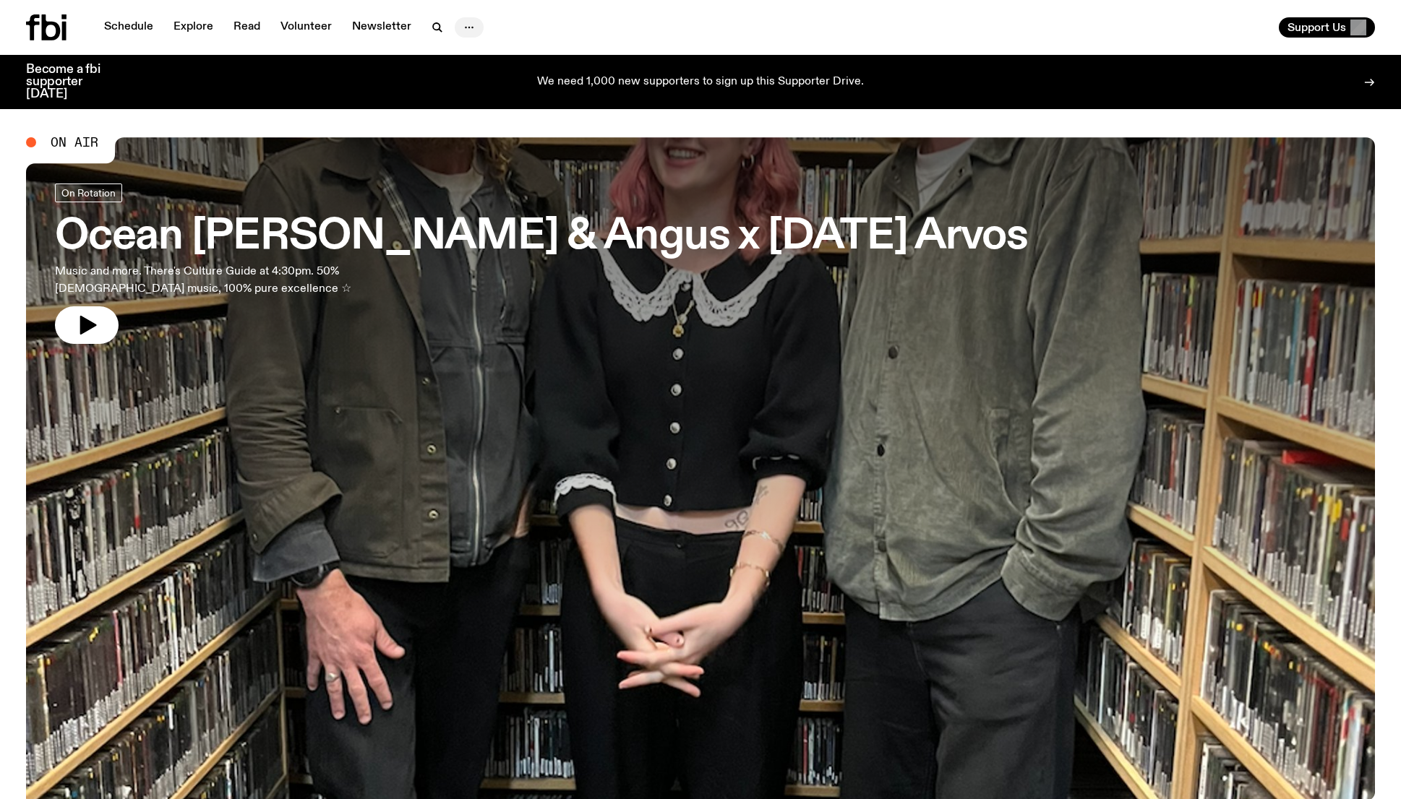
click at [463, 22] on icon "button" at bounding box center [468, 27] width 17 height 17
click at [470, 53] on link "About Us" at bounding box center [469, 58] width 72 height 20
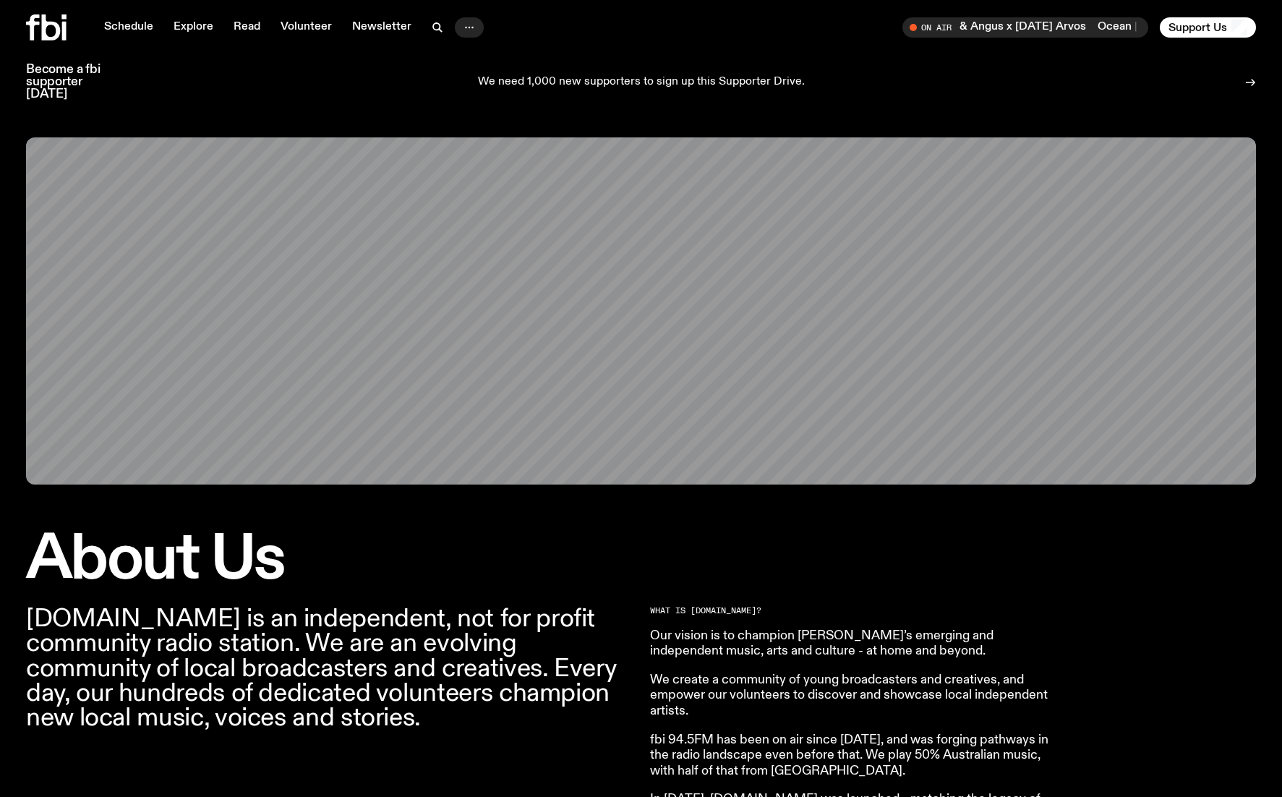
click at [471, 27] on circle "button" at bounding box center [472, 28] width 2 height 2
click at [467, 82] on link "Contact" at bounding box center [469, 82] width 72 height 20
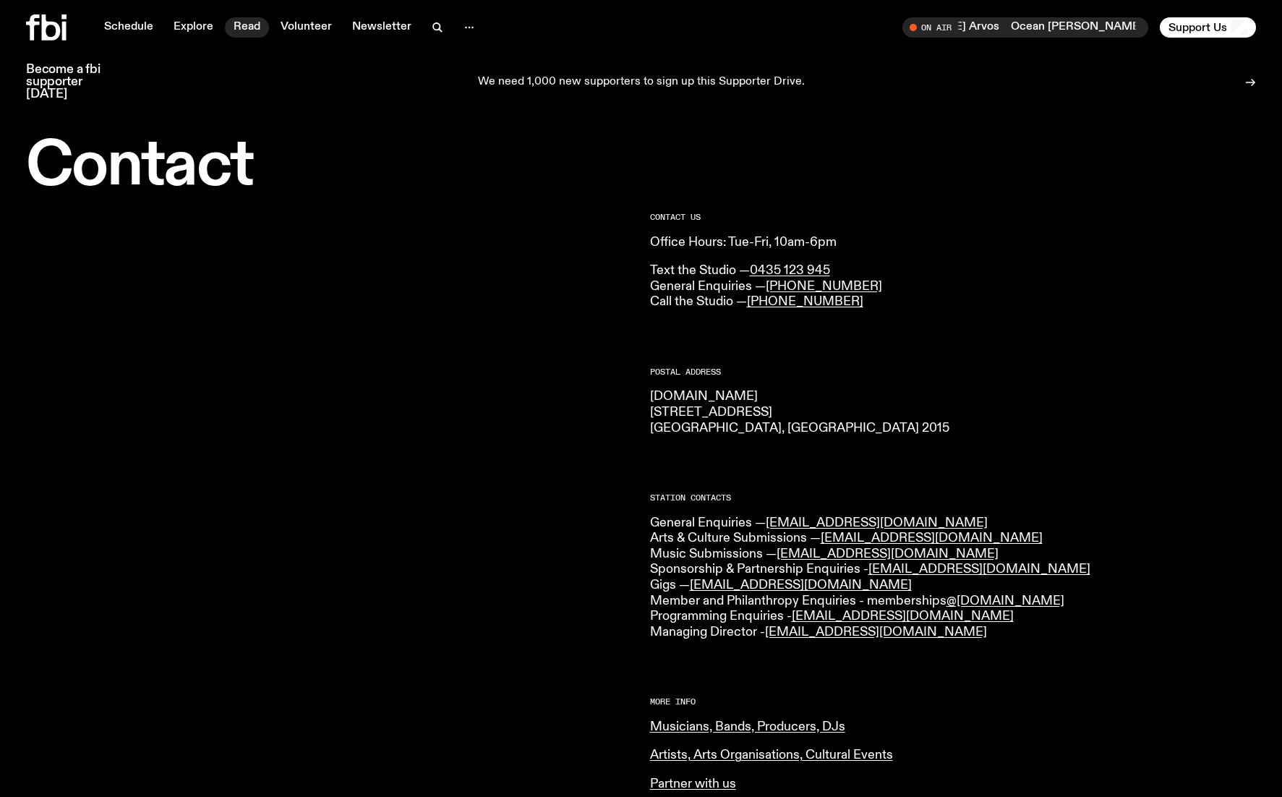
click at [226, 27] on link "Read" at bounding box center [247, 27] width 44 height 20
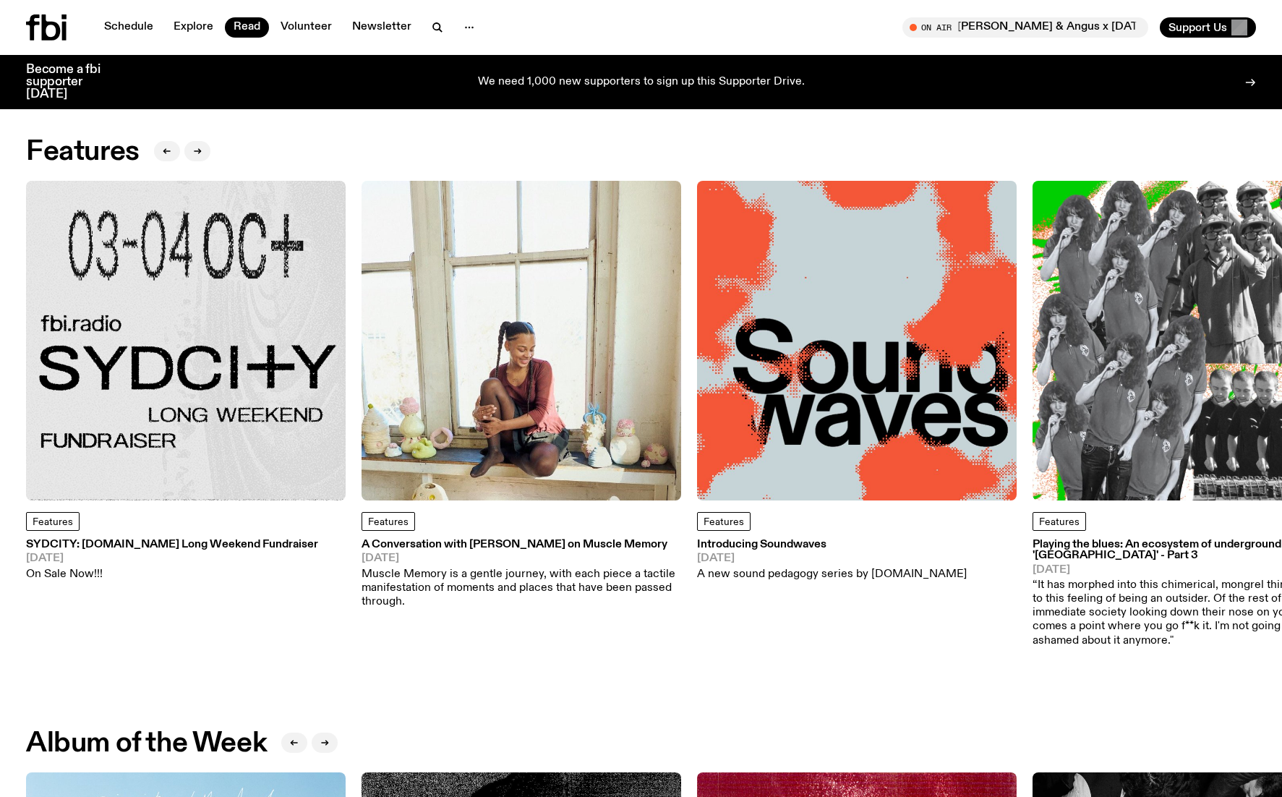
click at [241, 330] on img at bounding box center [185, 340] width 319 height 319
click at [193, 27] on link "Explore" at bounding box center [193, 27] width 57 height 20
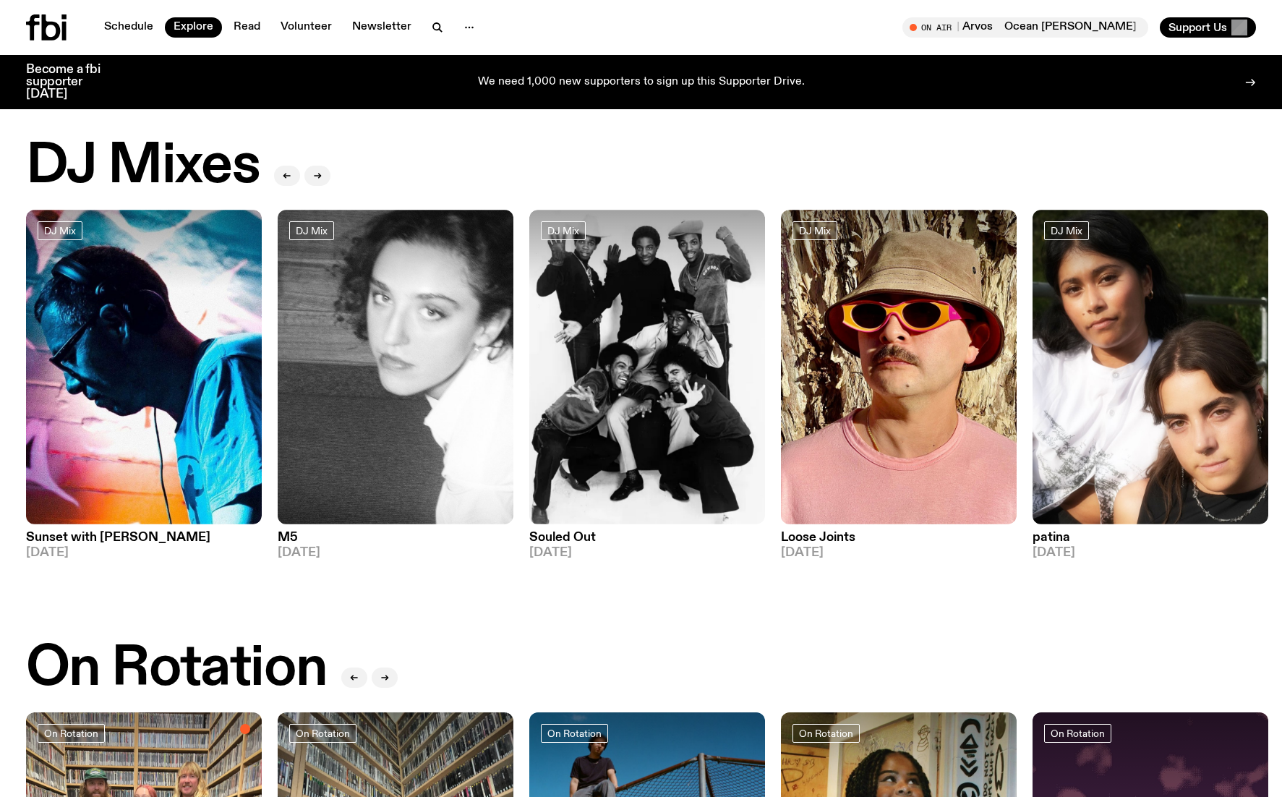
click at [57, 30] on icon at bounding box center [51, 27] width 19 height 26
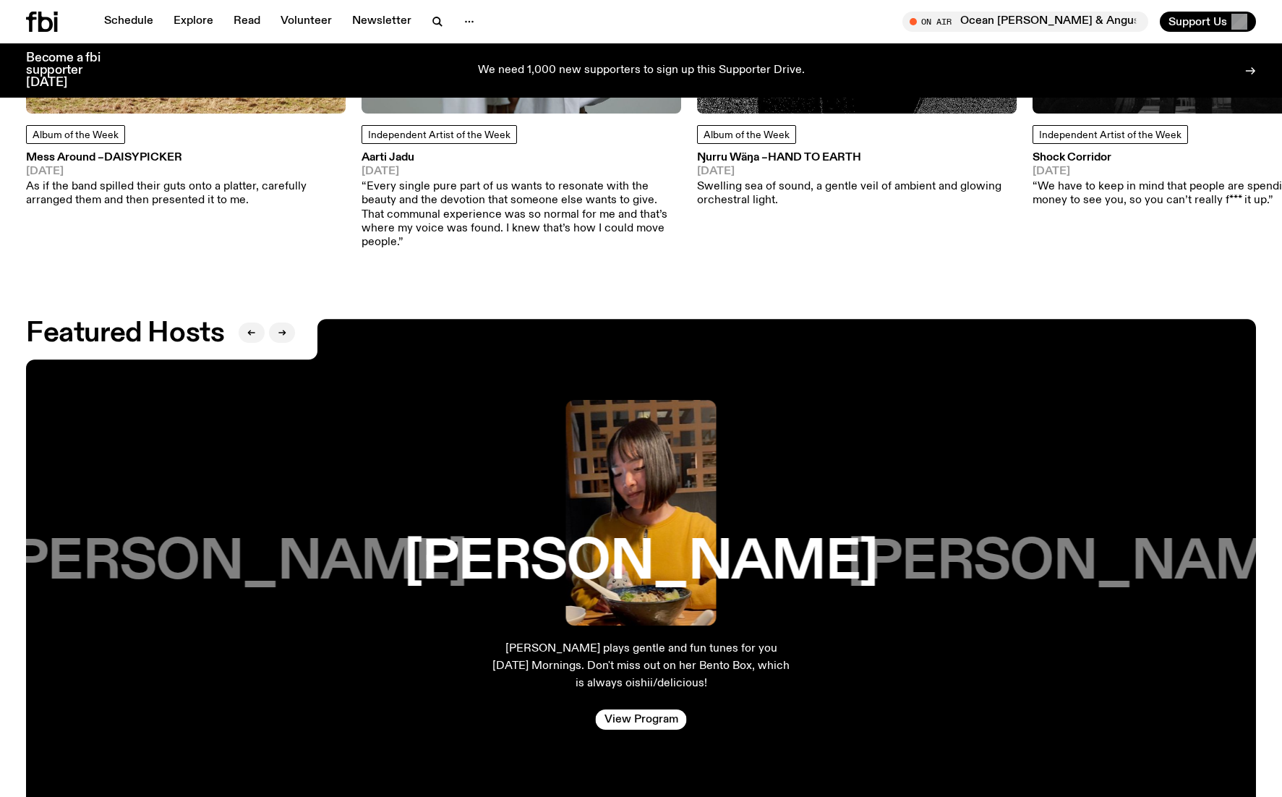
scroll to position [2387, 0]
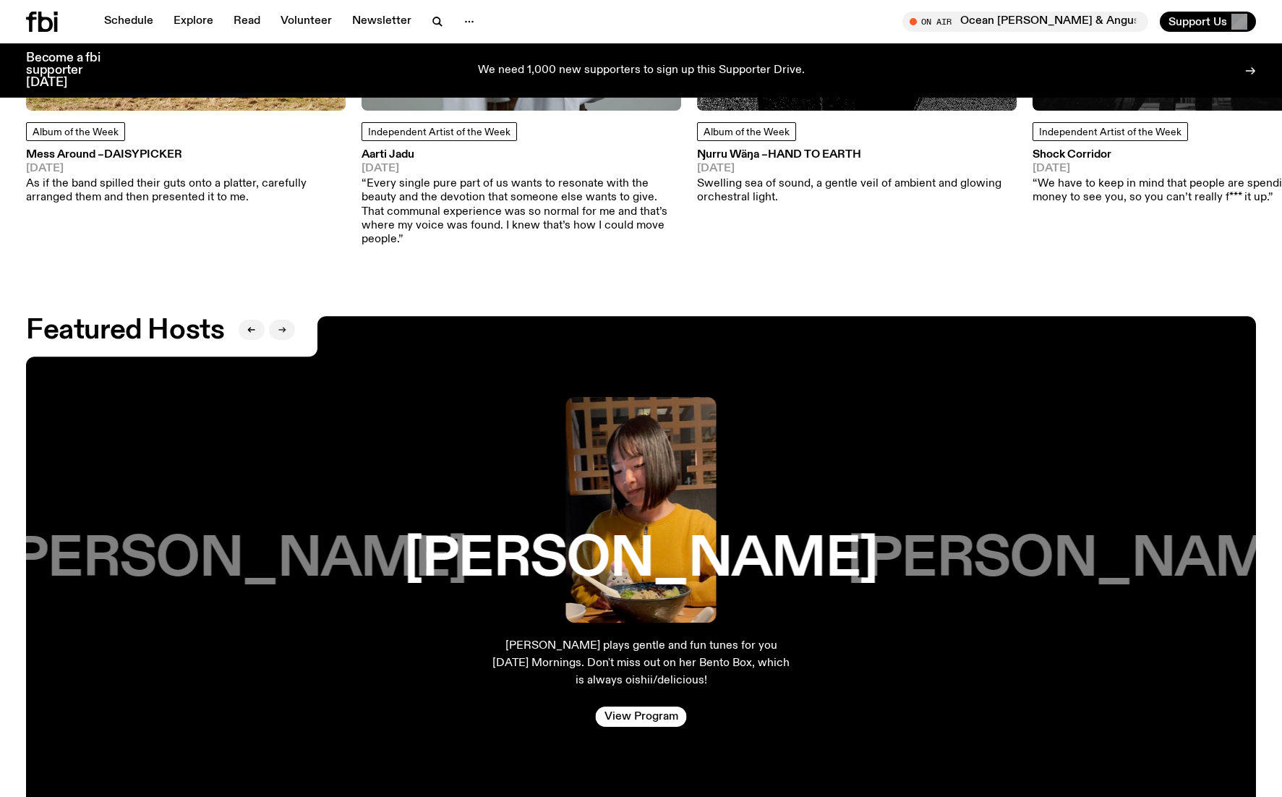
click at [284, 327] on icon "button" at bounding box center [284, 329] width 2 height 5
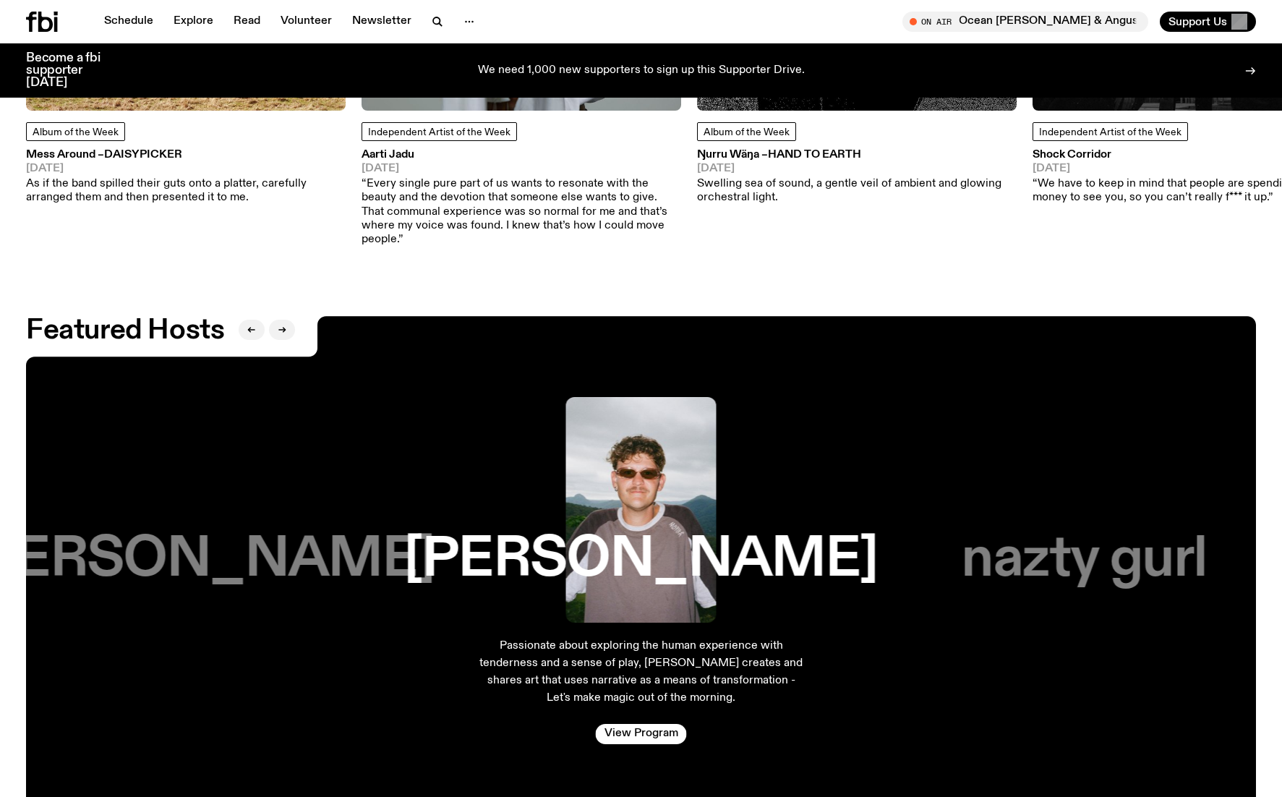
click at [635, 460] on img at bounding box center [641, 510] width 150 height 226
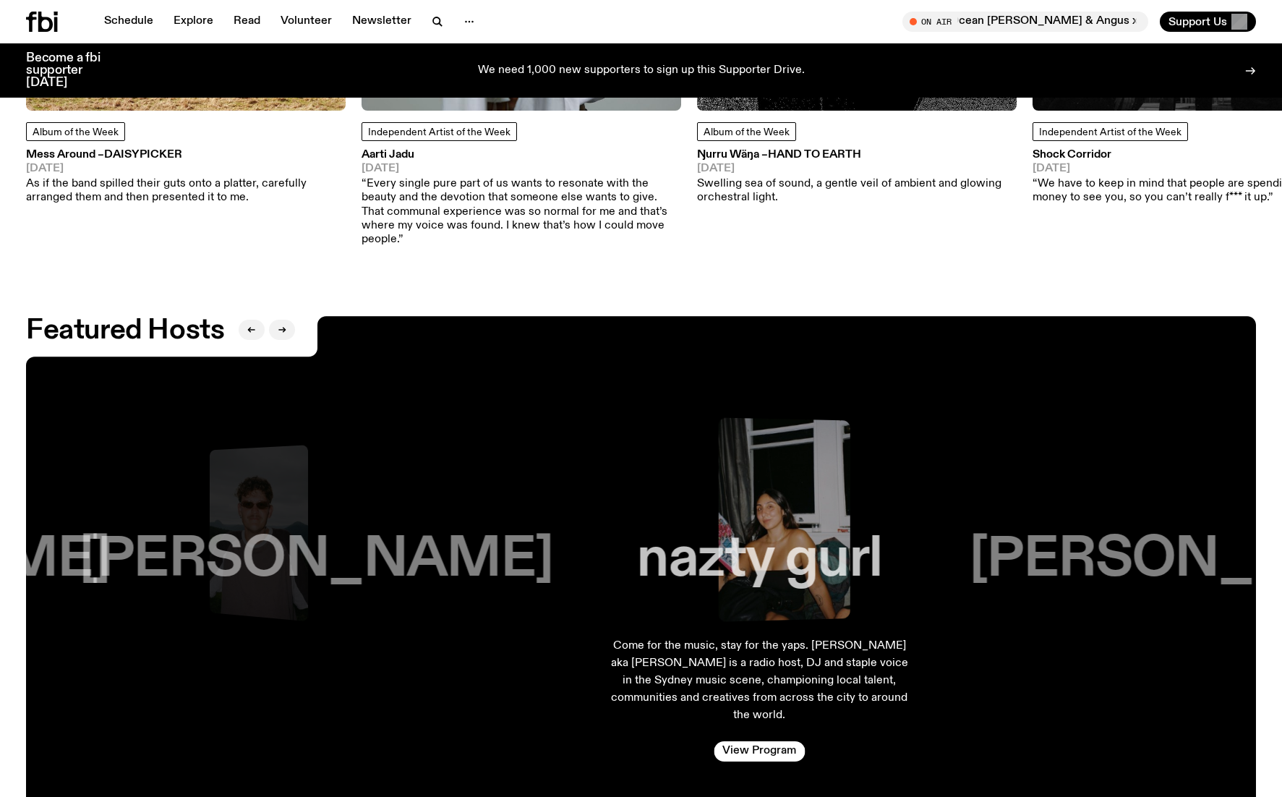
drag, startPoint x: 662, startPoint y: 486, endPoint x: 437, endPoint y: 479, distance: 225.6
click at [261, 475] on div "[PERSON_NAME]" at bounding box center [316, 510] width 366 height 226
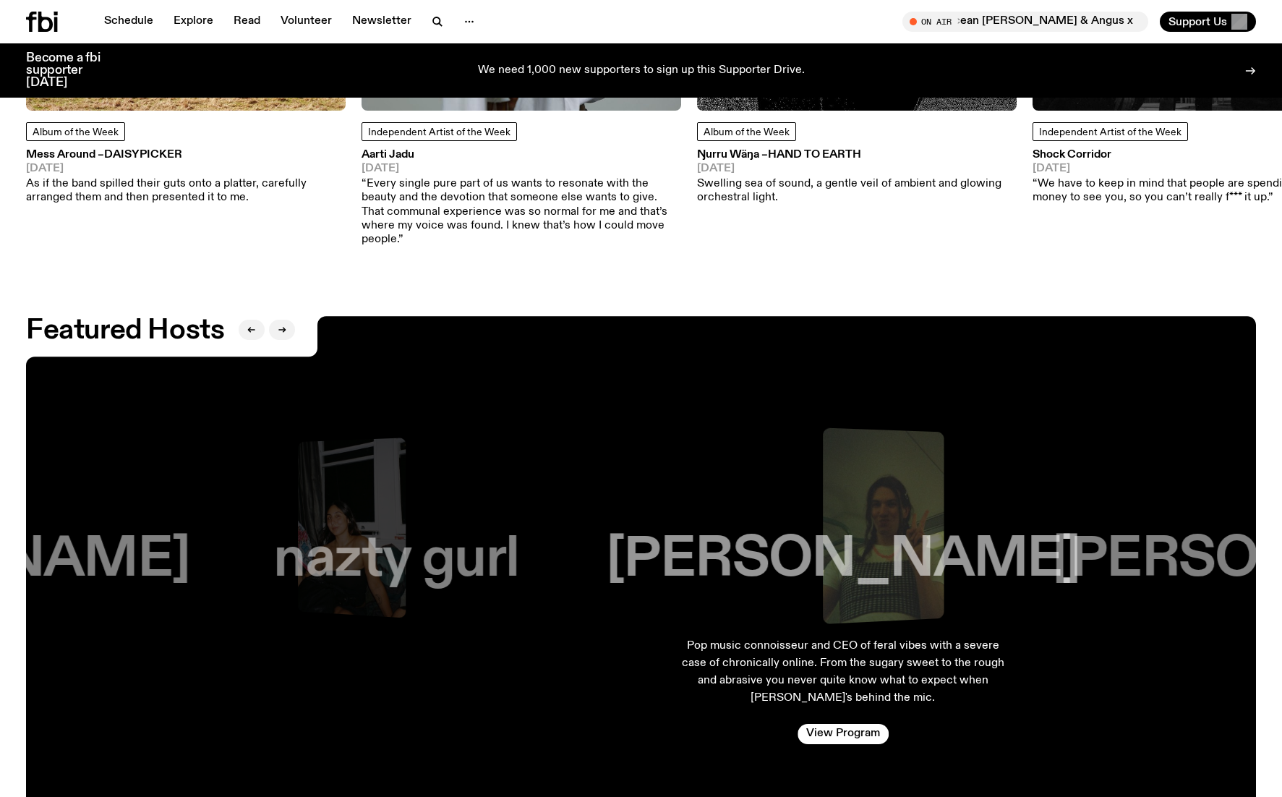
drag, startPoint x: 599, startPoint y: 458, endPoint x: 458, endPoint y: 447, distance: 141.4
click at [425, 448] on div "nazty gurl" at bounding box center [396, 510] width 301 height 226
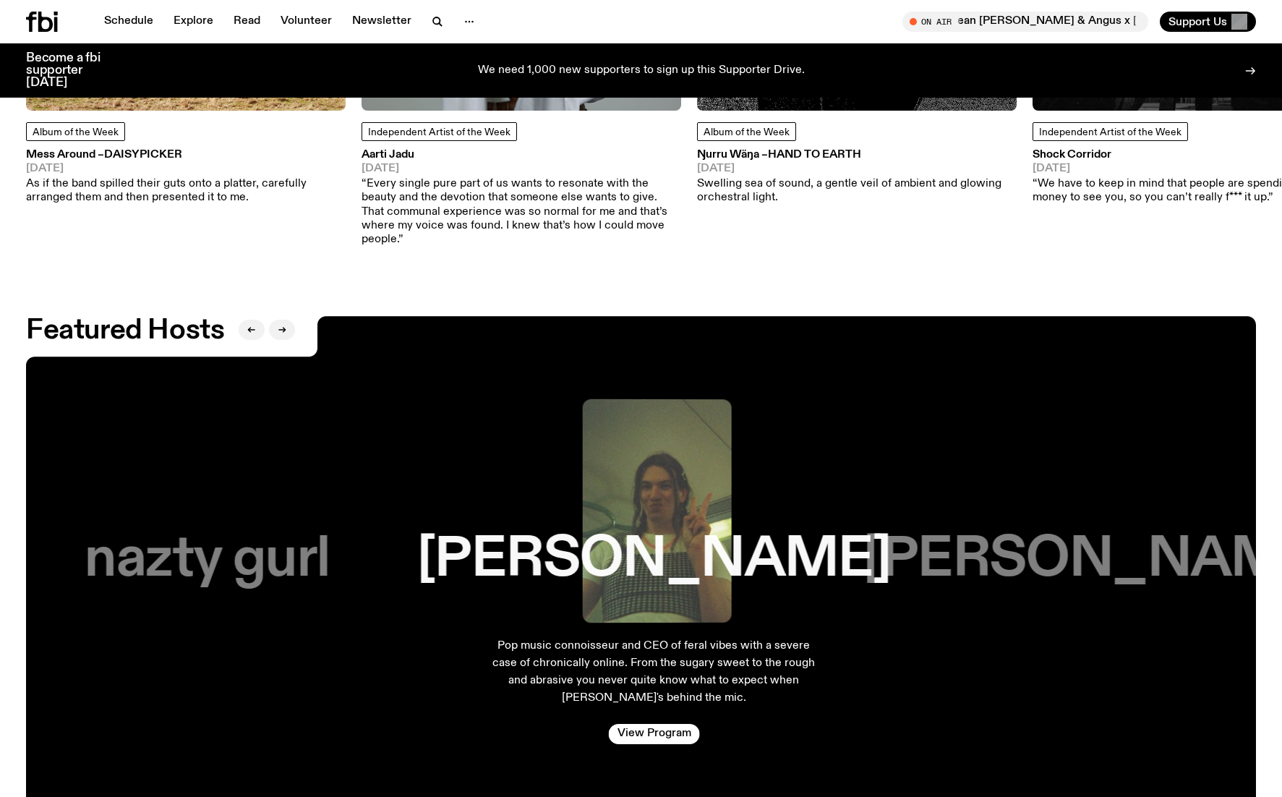
drag, startPoint x: 629, startPoint y: 439, endPoint x: 535, endPoint y: 431, distance: 94.3
click at [542, 432] on div "[PERSON_NAME] plays gentle and fun tunes for you [DATE] Mornings. Don't miss ou…" at bounding box center [641, 579] width 1230 height 526
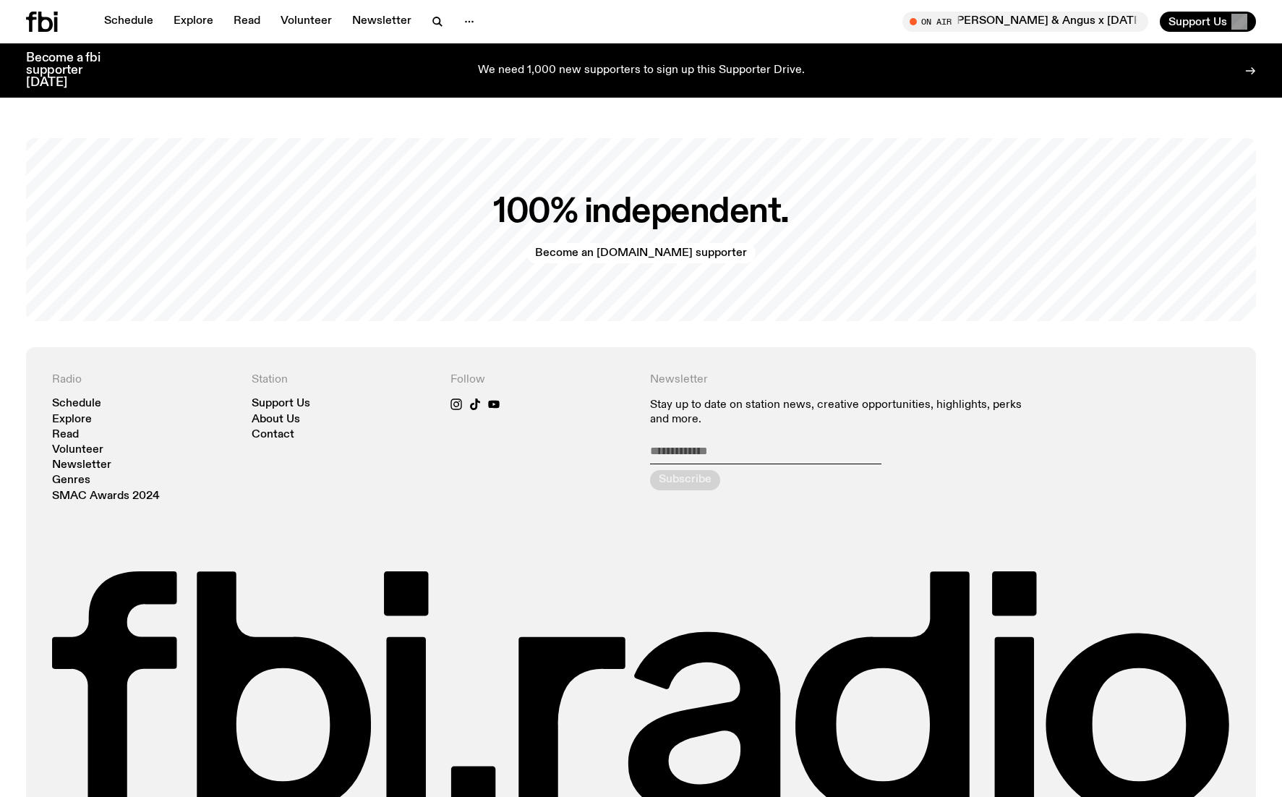
scroll to position [3261, 0]
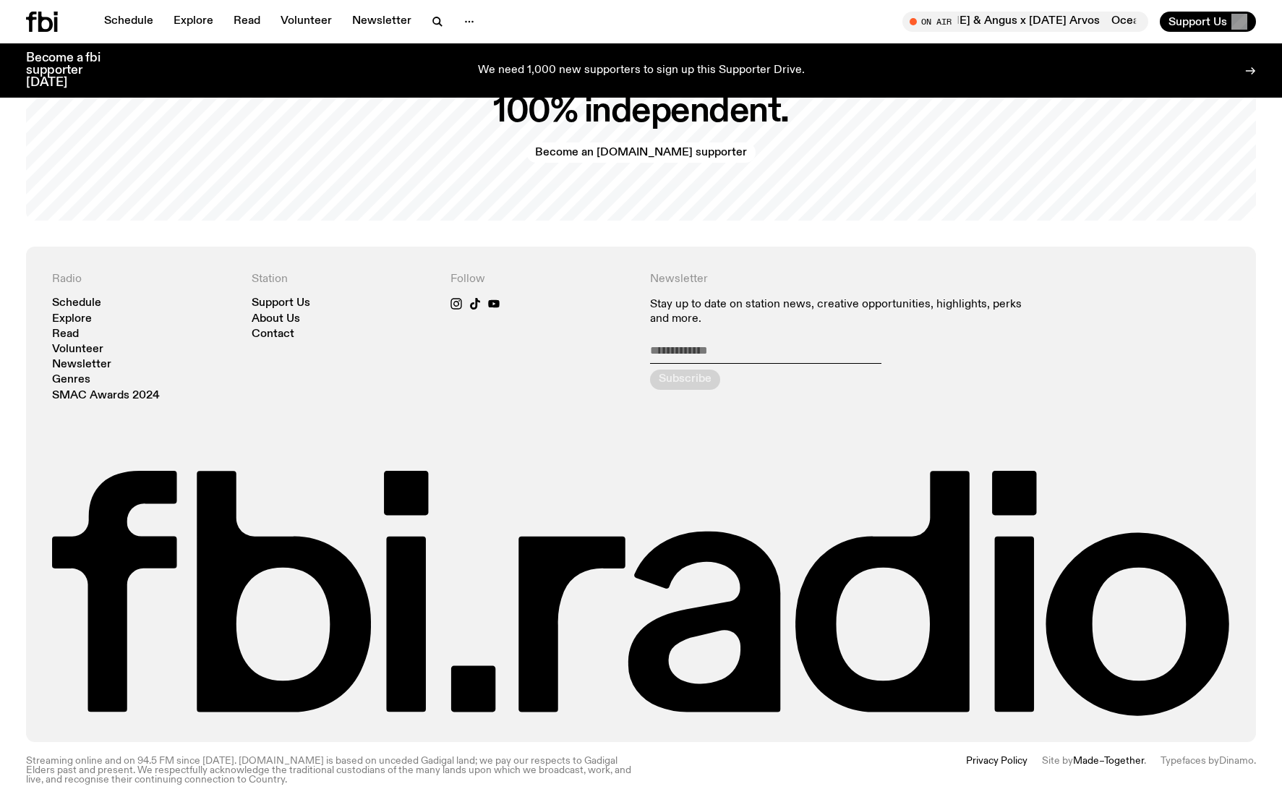
click at [1086, 705] on link "Made–Together" at bounding box center [1108, 760] width 71 height 10
